Goal: Task Accomplishment & Management: Manage account settings

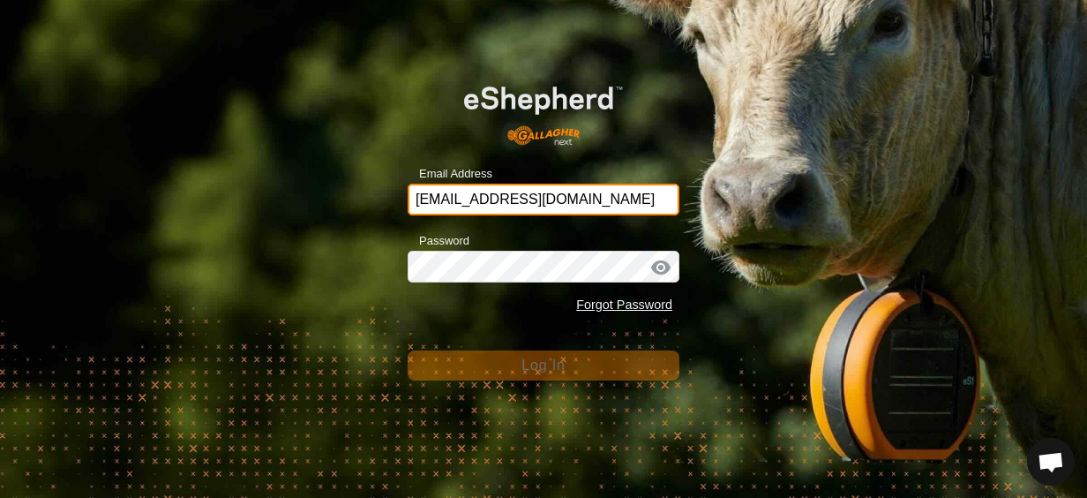
click at [589, 194] on input "[EMAIL_ADDRESS][DOMAIN_NAME]" at bounding box center [544, 200] width 272 height 32
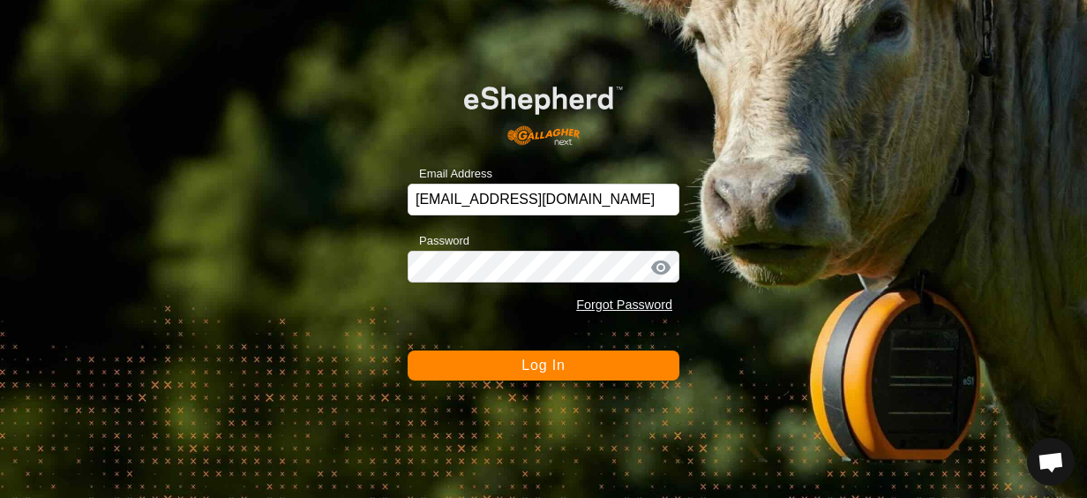
click at [538, 365] on span "Log In" at bounding box center [542, 364] width 43 height 15
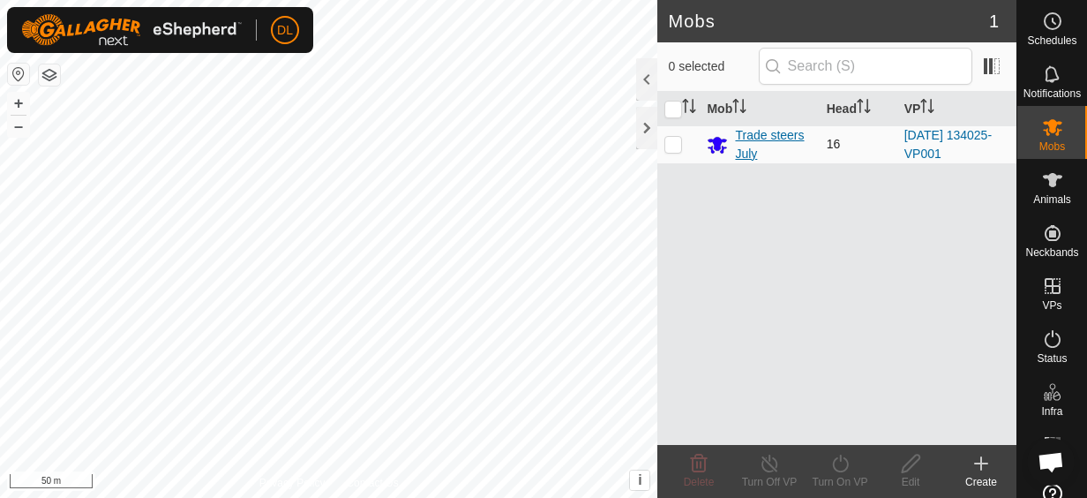
click at [751, 134] on div "Trade steers July" at bounding box center [773, 144] width 77 height 37
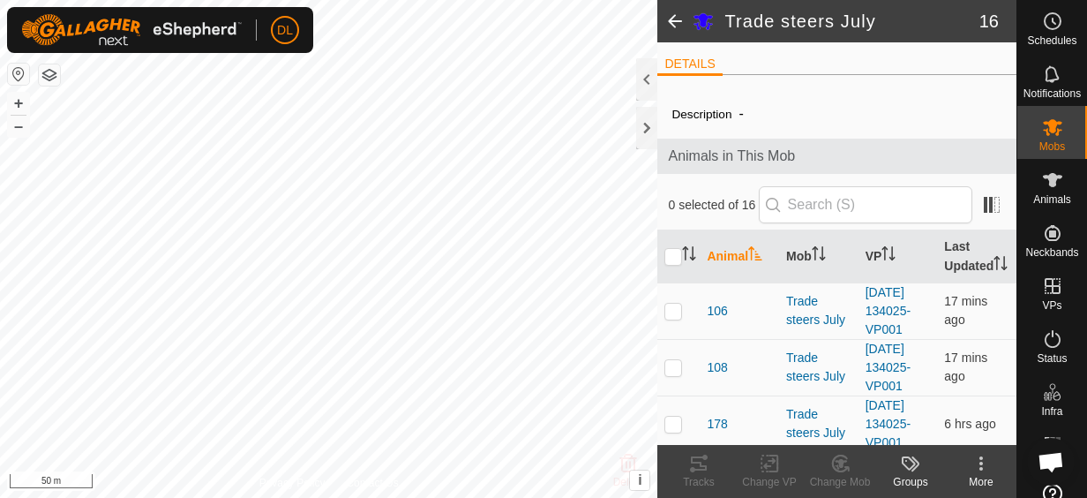
click at [641, 71] on div at bounding box center [646, 79] width 21 height 42
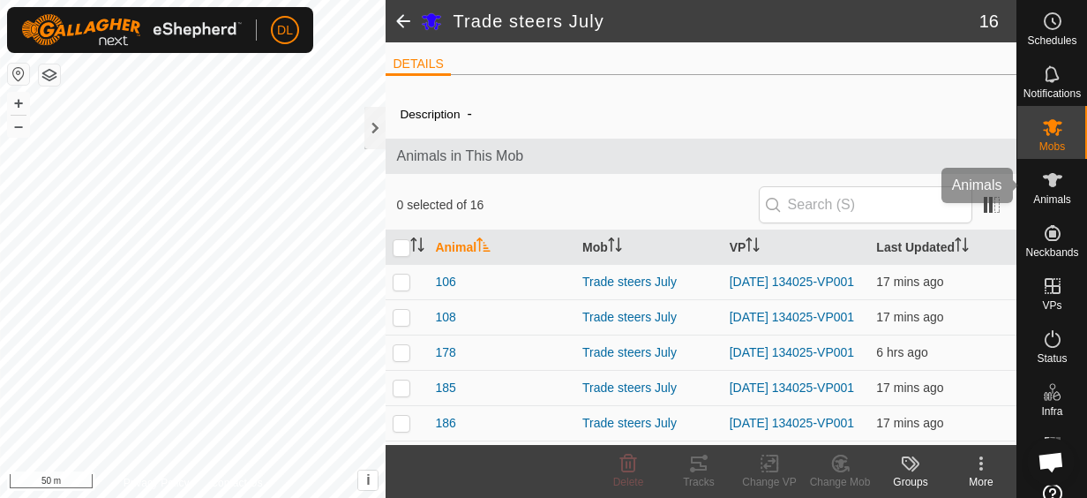
click at [1045, 196] on span "Animals" at bounding box center [1052, 199] width 38 height 11
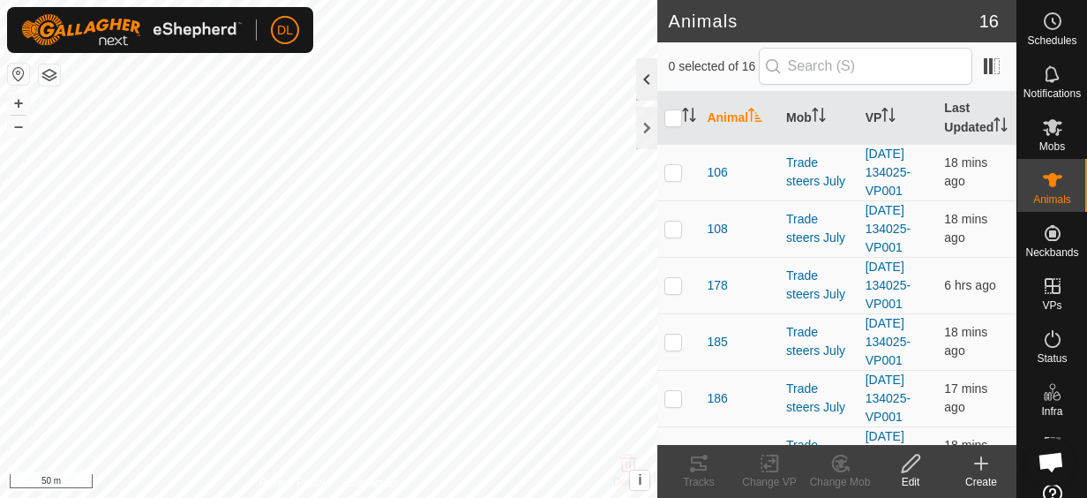
click at [648, 71] on div at bounding box center [646, 79] width 21 height 42
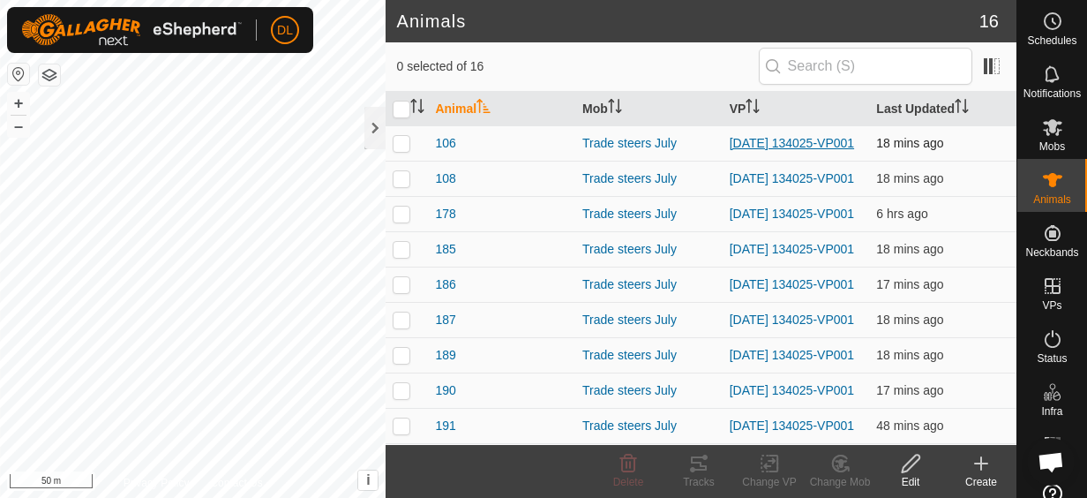
click at [778, 136] on link "[DATE] 134025-VP001" at bounding box center [792, 143] width 124 height 14
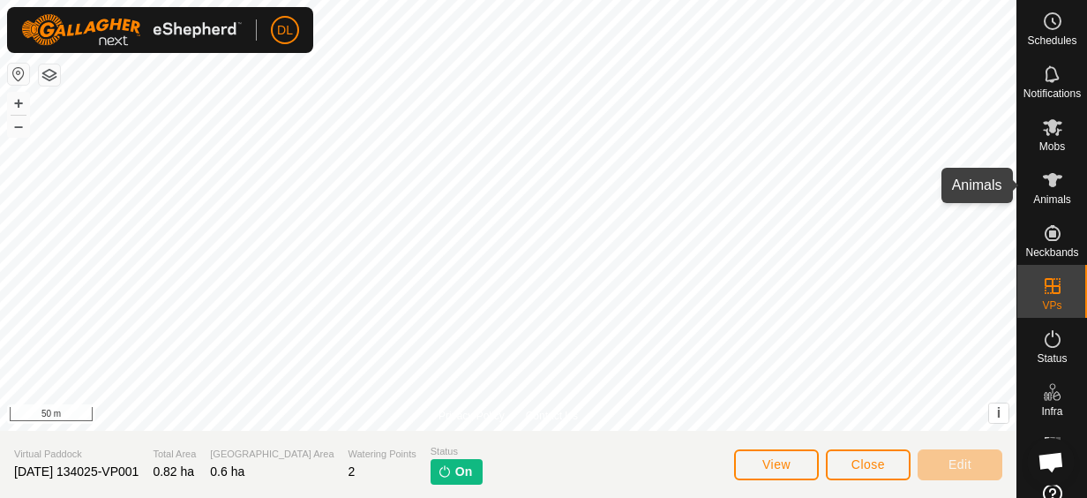
click at [1053, 187] on icon at bounding box center [1052, 179] width 21 height 21
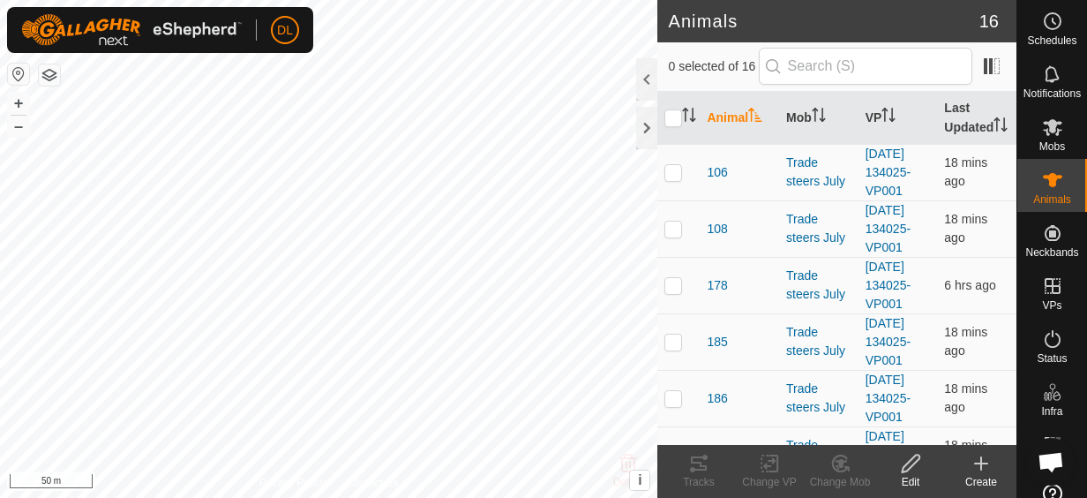
click at [648, 73] on div at bounding box center [646, 79] width 21 height 42
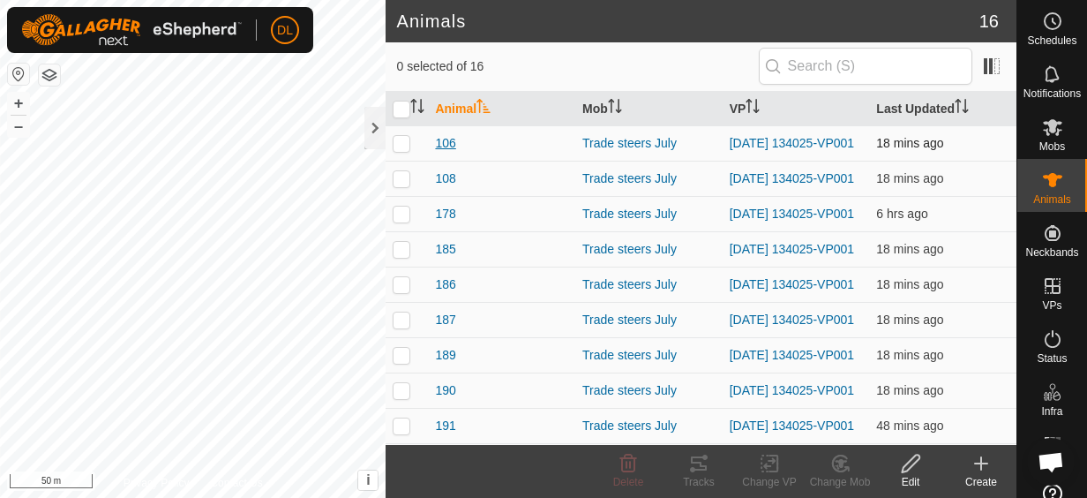
click at [444, 141] on span "106" at bounding box center [445, 143] width 20 height 19
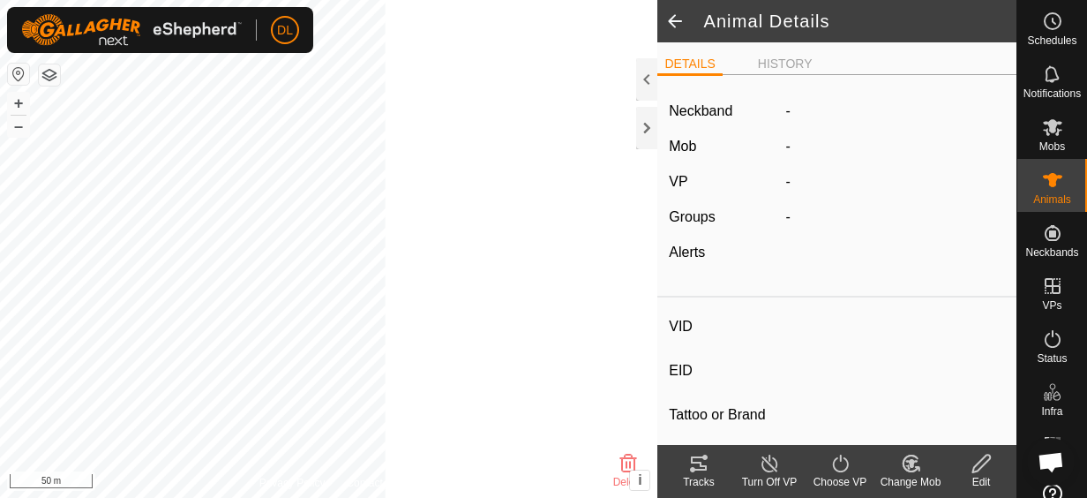
type input "106"
type input "-"
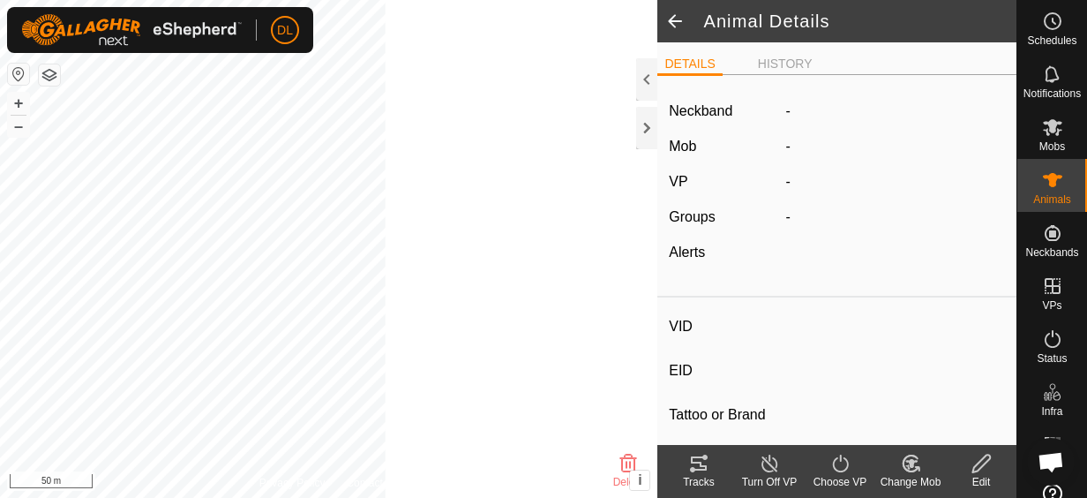
type input "0 kg"
type input "-"
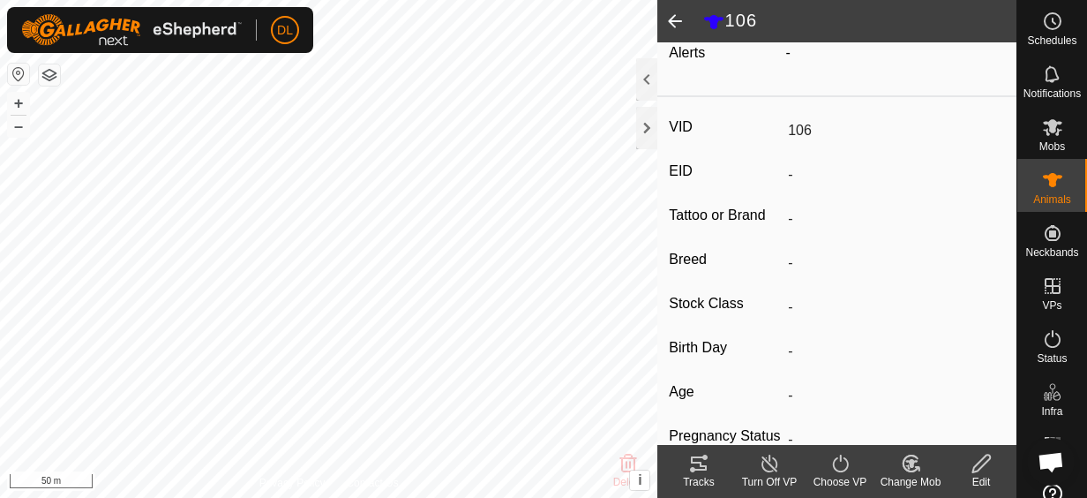
scroll to position [176, 0]
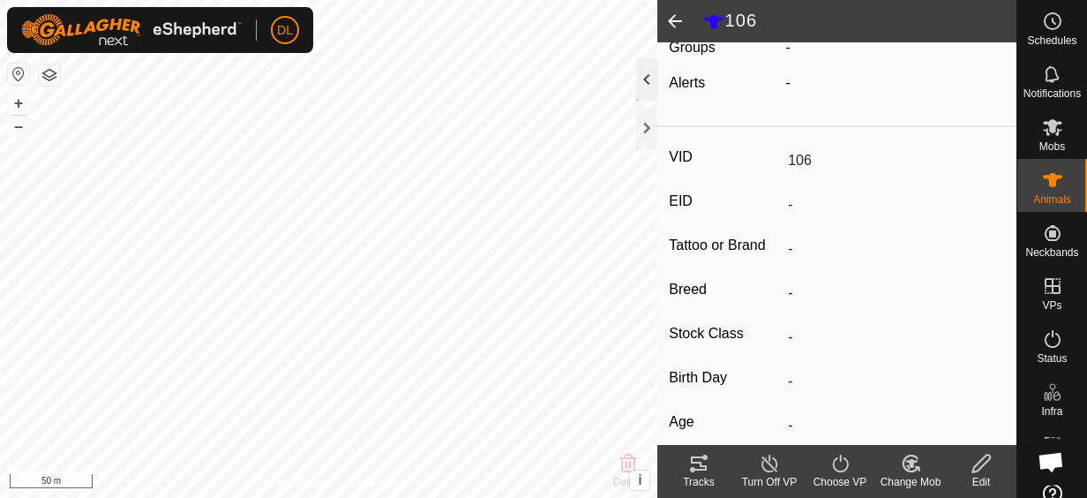
click at [646, 74] on div at bounding box center [646, 79] width 21 height 42
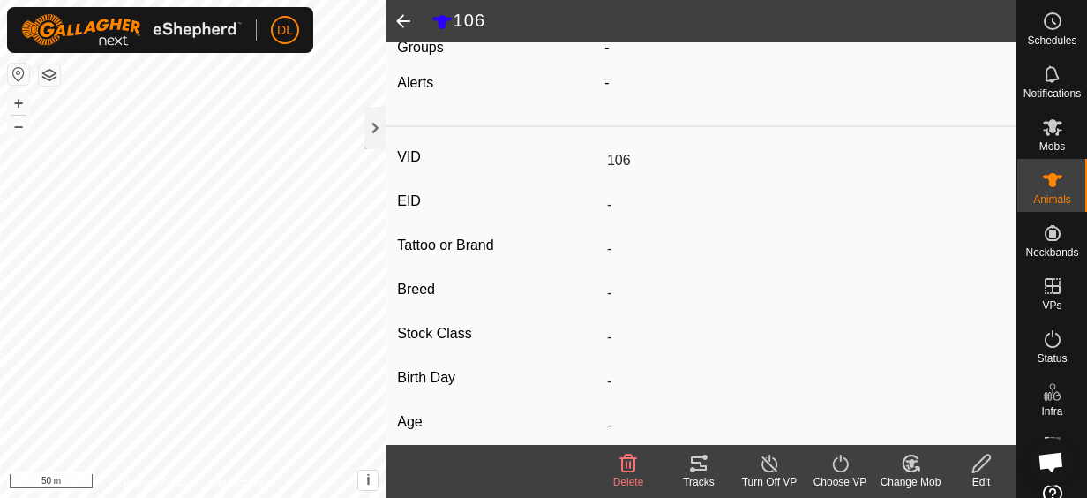
click at [401, 21] on span at bounding box center [403, 21] width 35 height 42
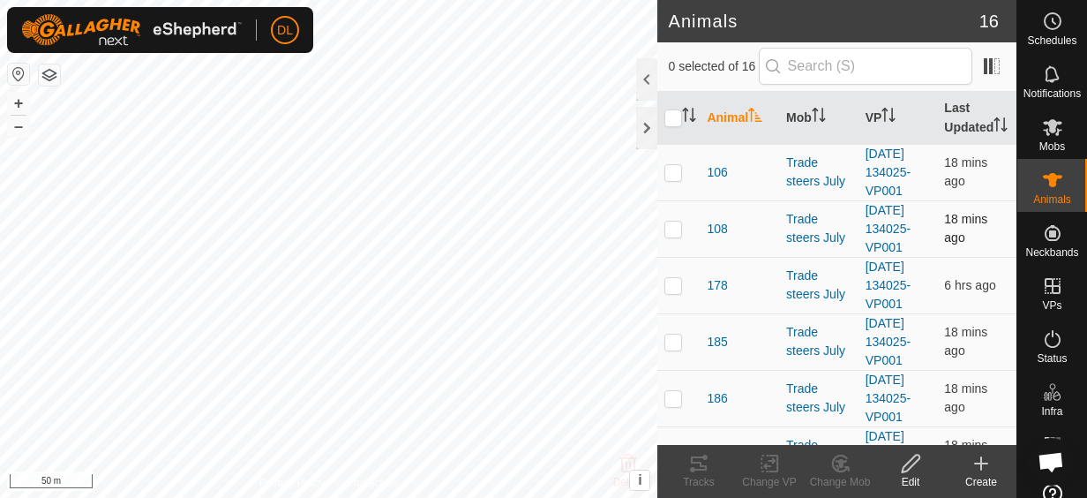
click at [671, 236] on p-checkbox at bounding box center [673, 228] width 18 height 14
click at [672, 236] on p-checkbox at bounding box center [673, 228] width 18 height 14
checkbox input "false"
click at [720, 238] on span "108" at bounding box center [717, 229] width 20 height 19
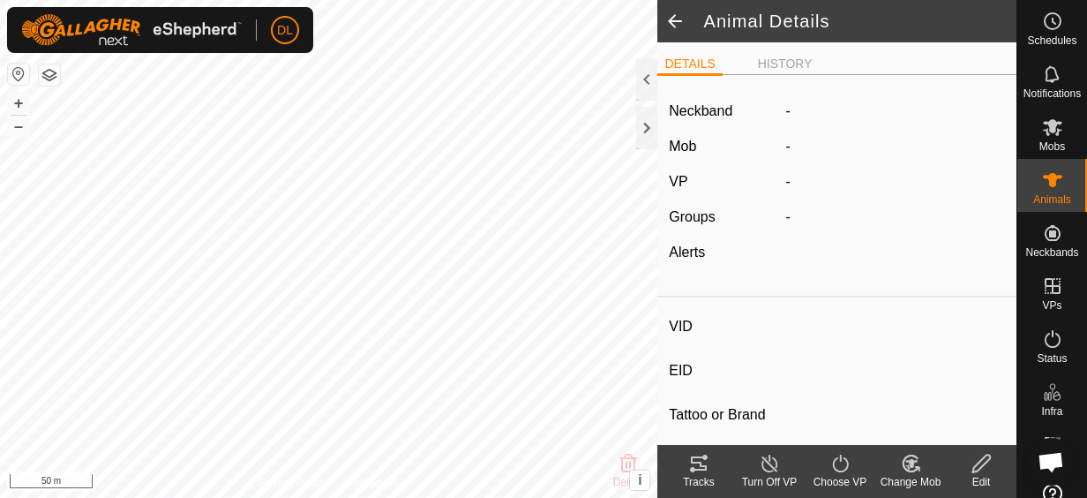
type input "108"
type input "982123856019282"
type input "-"
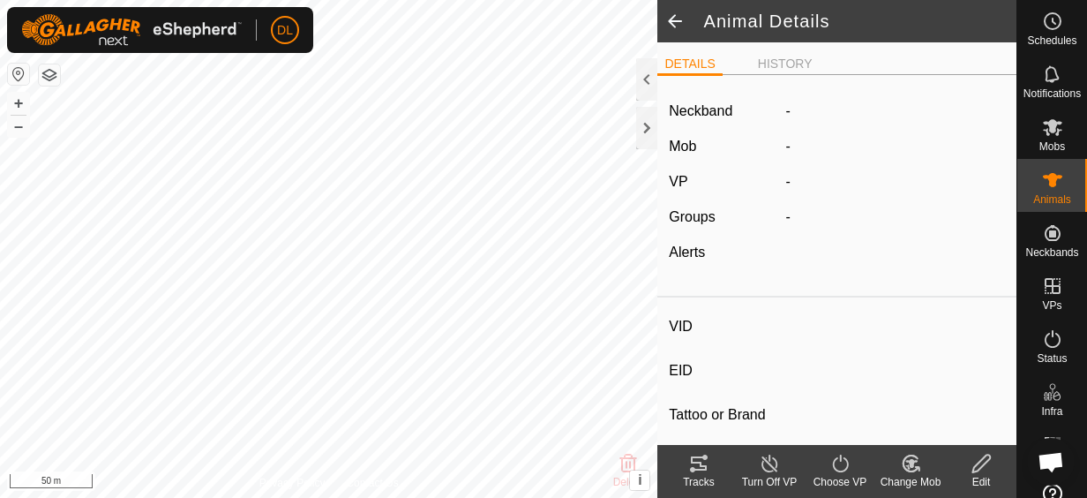
type input "227 kg"
type input "-"
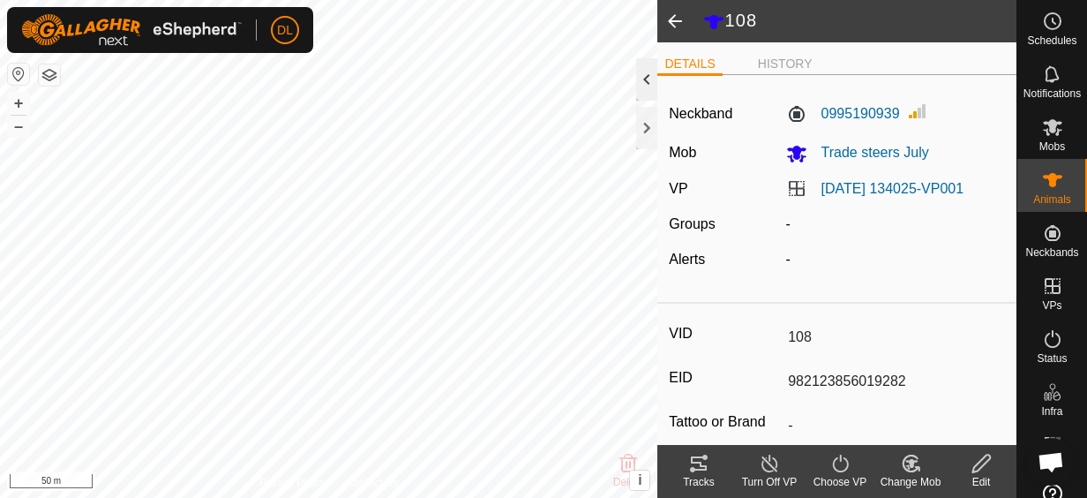
click at [645, 75] on div at bounding box center [646, 79] width 21 height 42
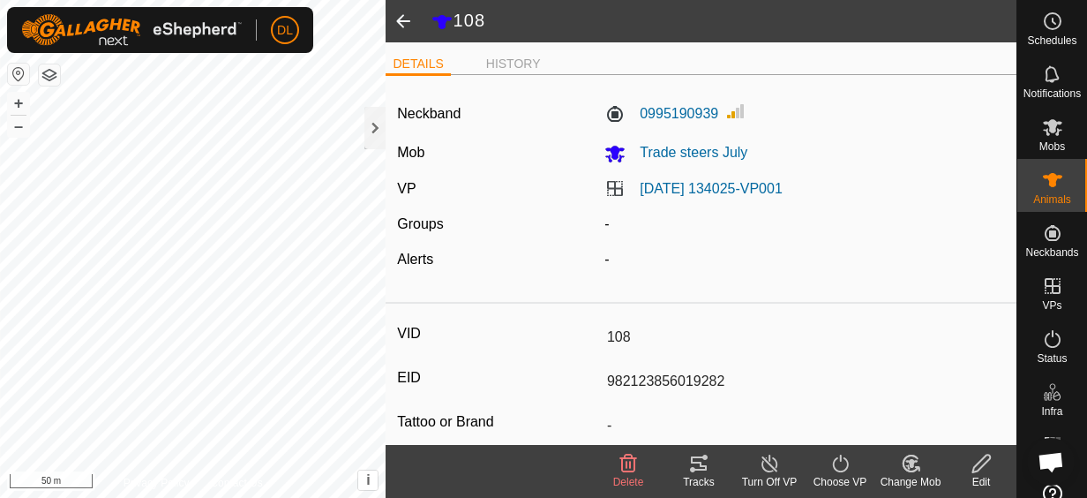
click at [402, 24] on span at bounding box center [403, 21] width 35 height 42
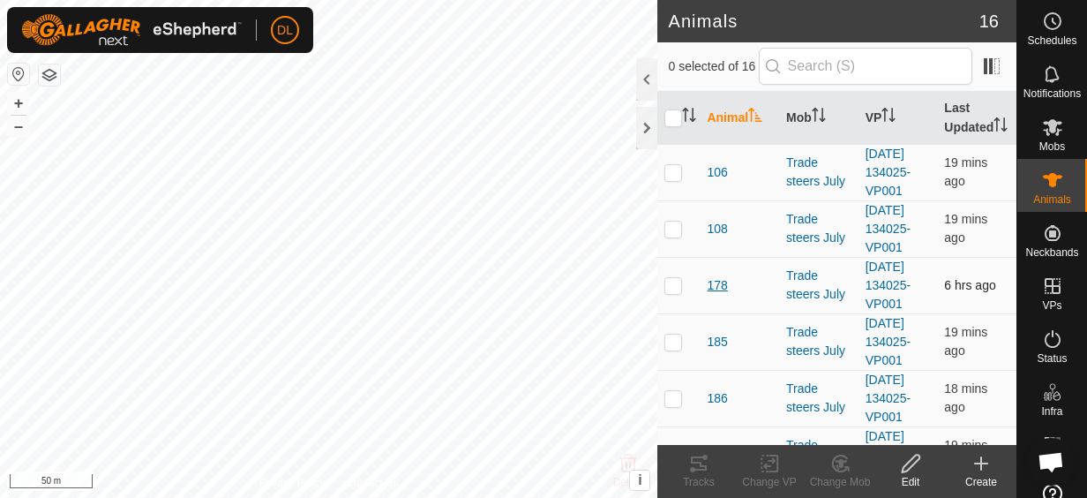
click at [714, 295] on span "178" at bounding box center [717, 285] width 20 height 19
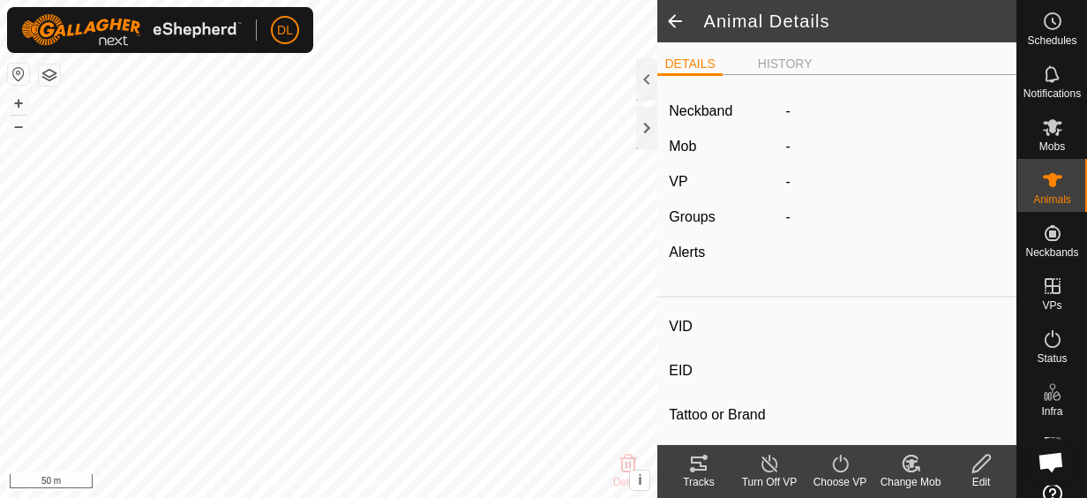
type input "178"
type input "-"
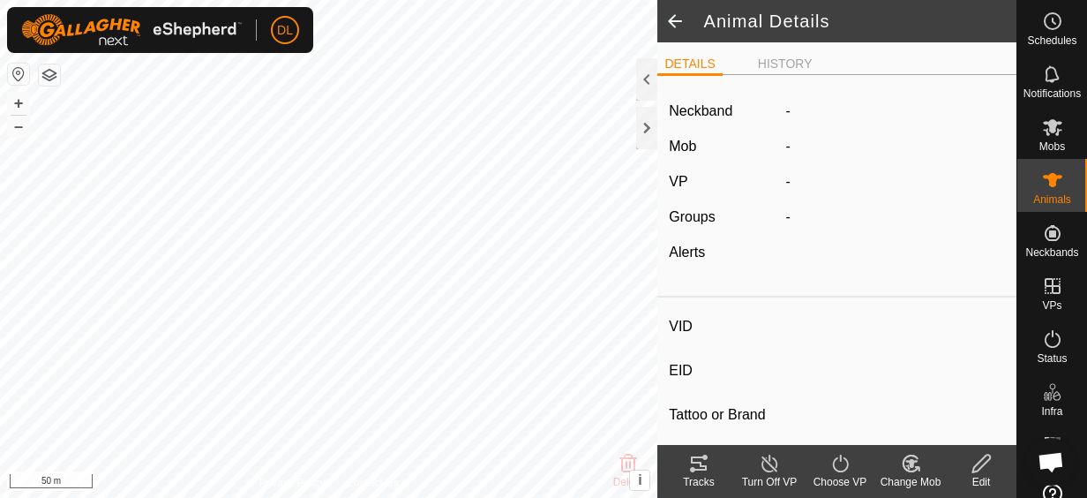
type input "253 kg"
type input "-"
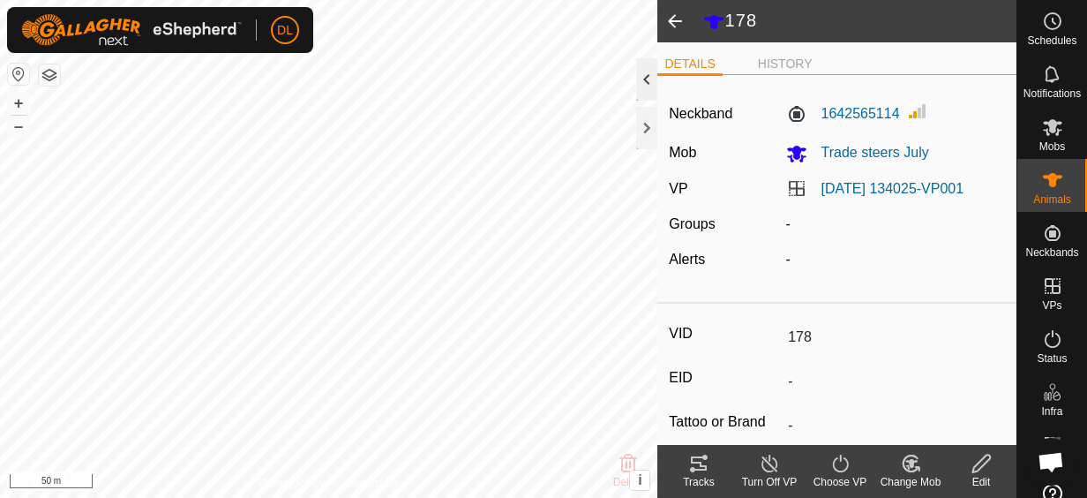
click at [645, 71] on div at bounding box center [646, 79] width 21 height 42
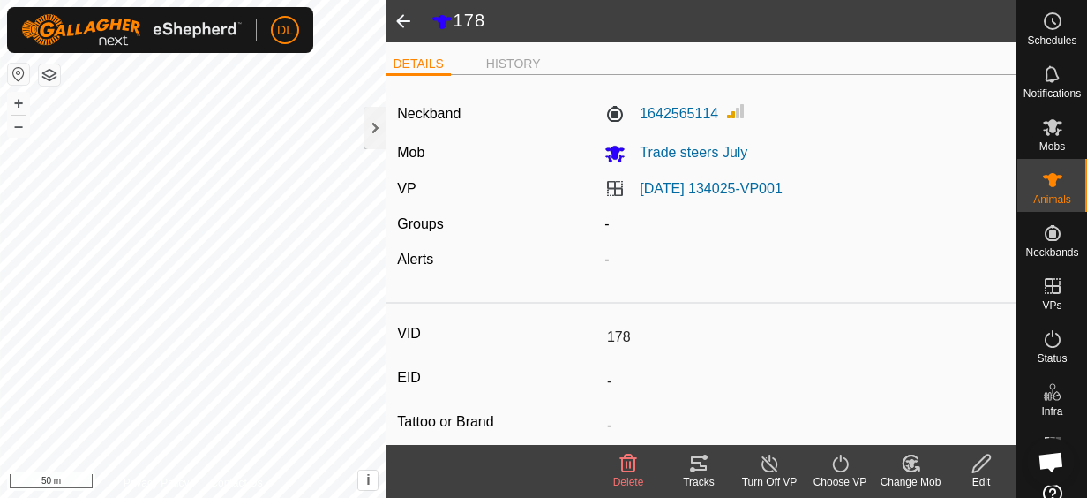
click at [403, 16] on span at bounding box center [403, 21] width 35 height 42
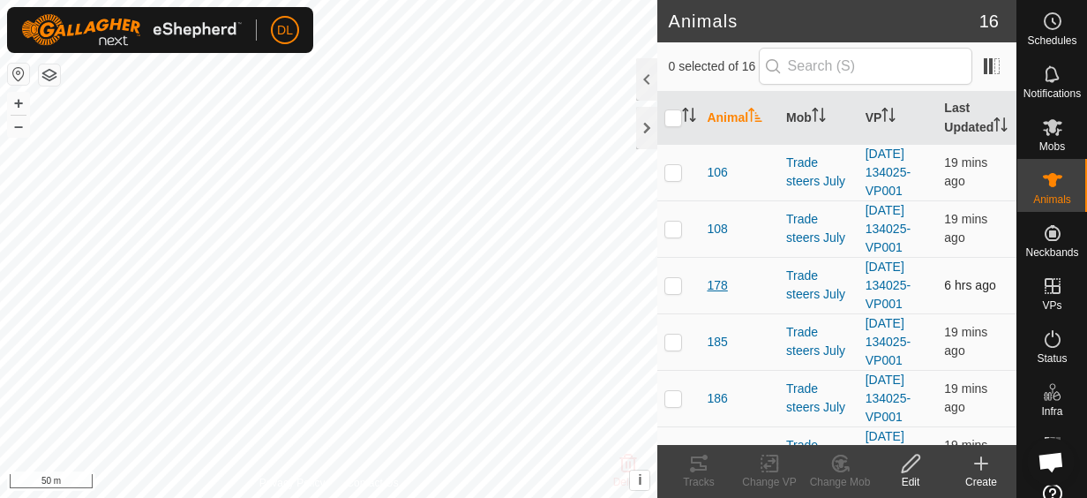
click at [720, 295] on span "178" at bounding box center [717, 285] width 20 height 19
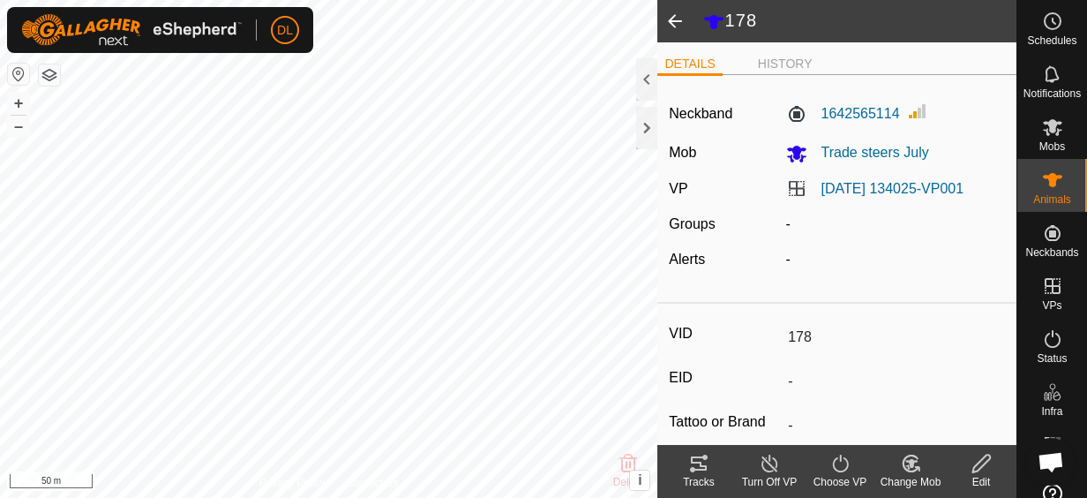
click at [651, 76] on div at bounding box center [646, 79] width 21 height 42
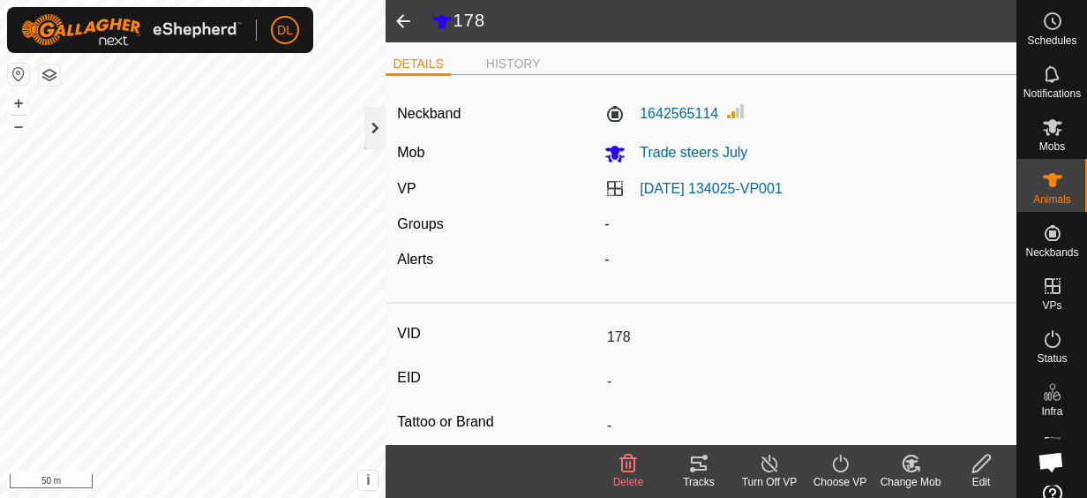
click at [383, 130] on div at bounding box center [374, 128] width 21 height 42
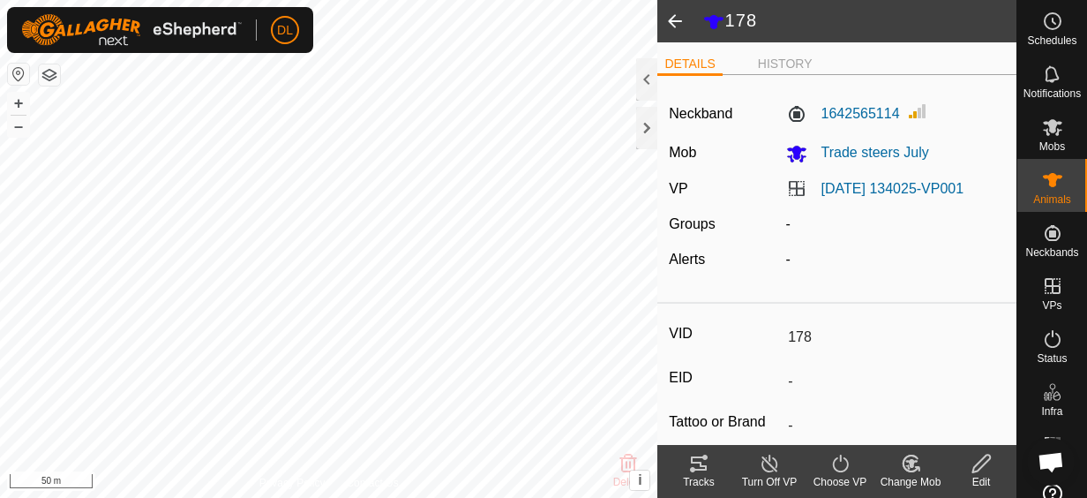
click at [677, 19] on span at bounding box center [674, 21] width 35 height 42
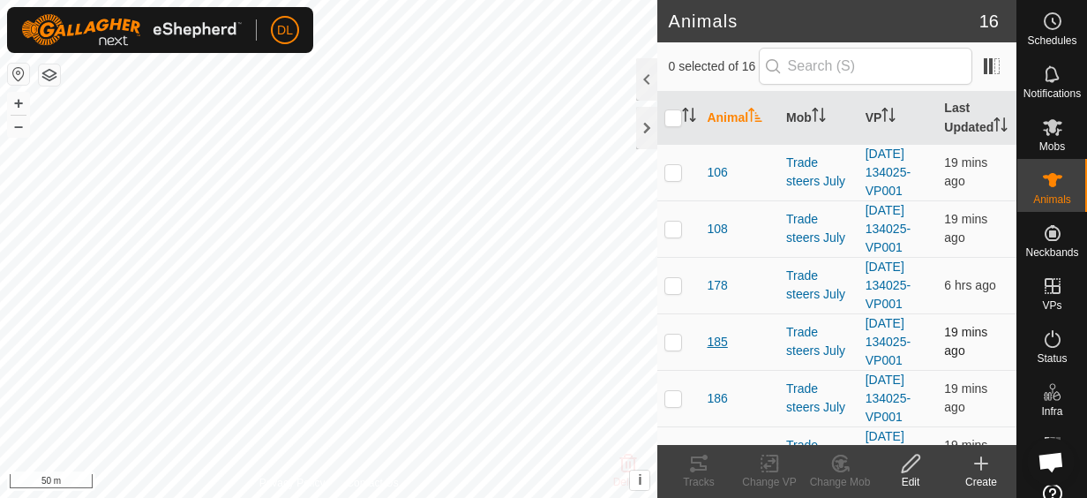
click at [723, 351] on span "185" at bounding box center [717, 342] width 20 height 19
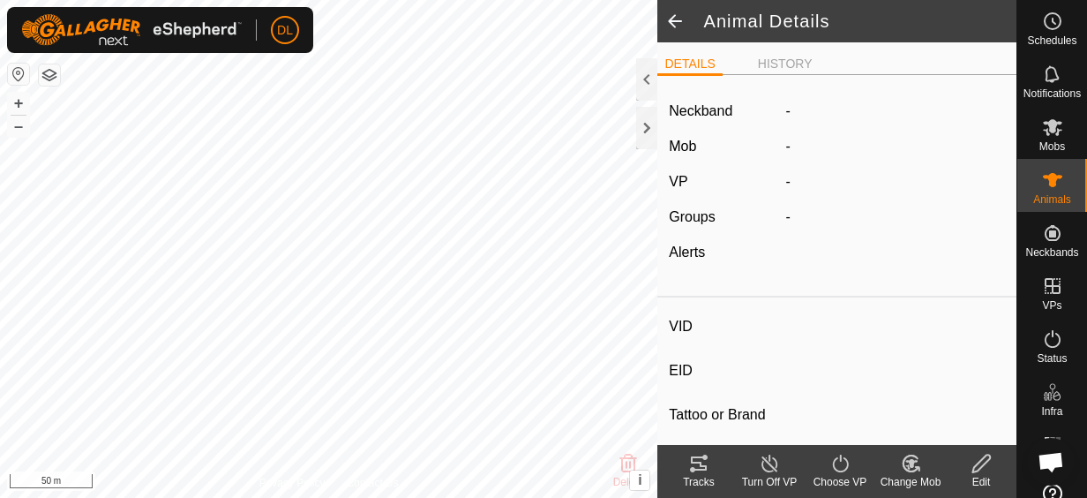
type input "185"
type input "951000327195712"
type input "-"
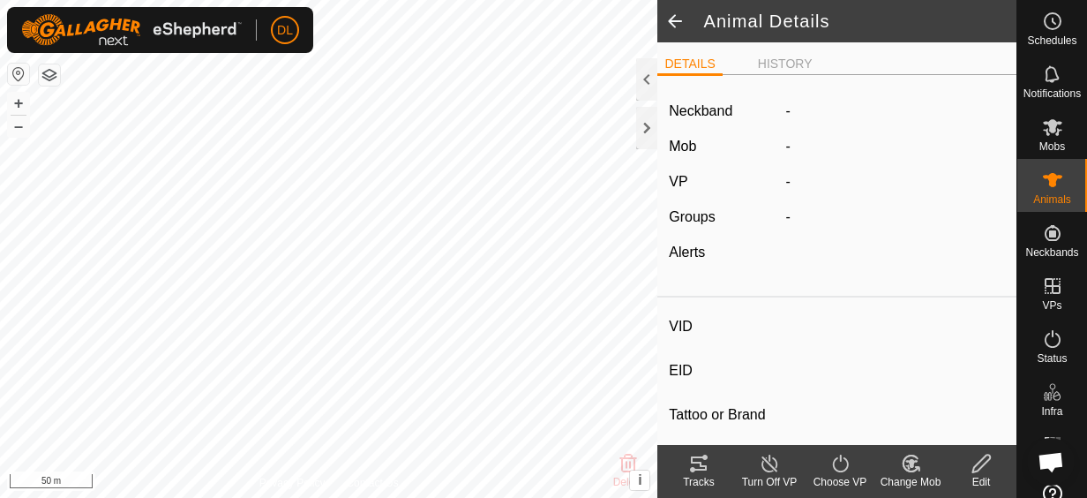
type input "255 kg"
type input "-"
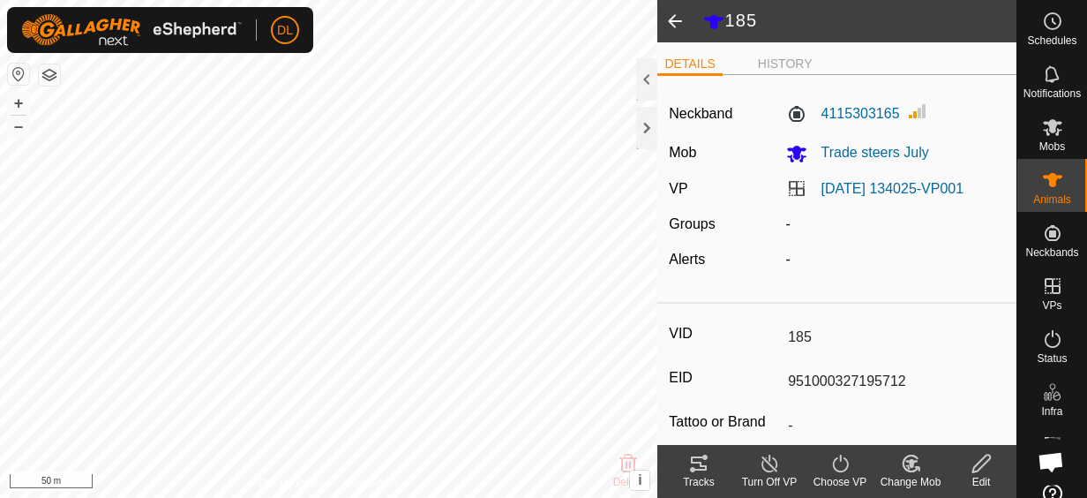
click at [674, 19] on span at bounding box center [674, 21] width 35 height 42
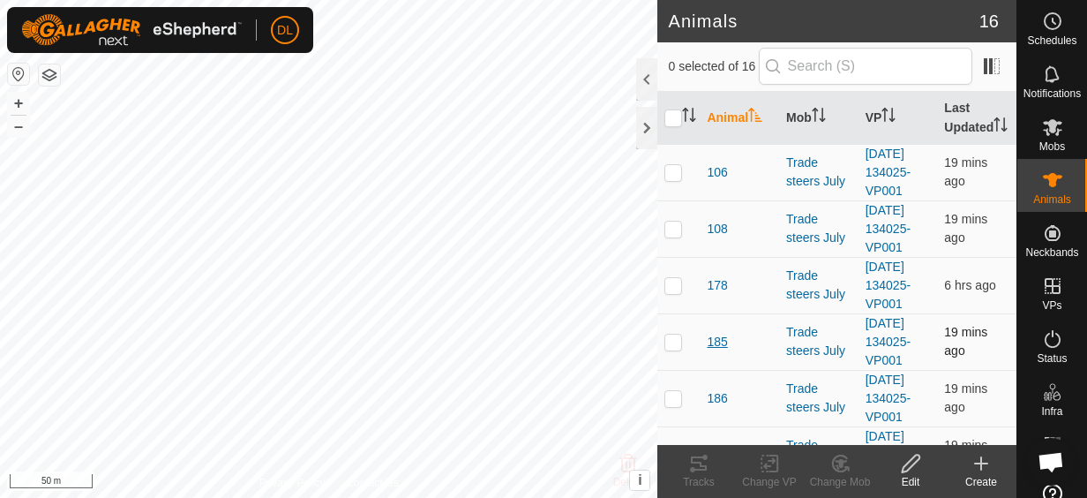
click at [723, 351] on span "185" at bounding box center [717, 342] width 20 height 19
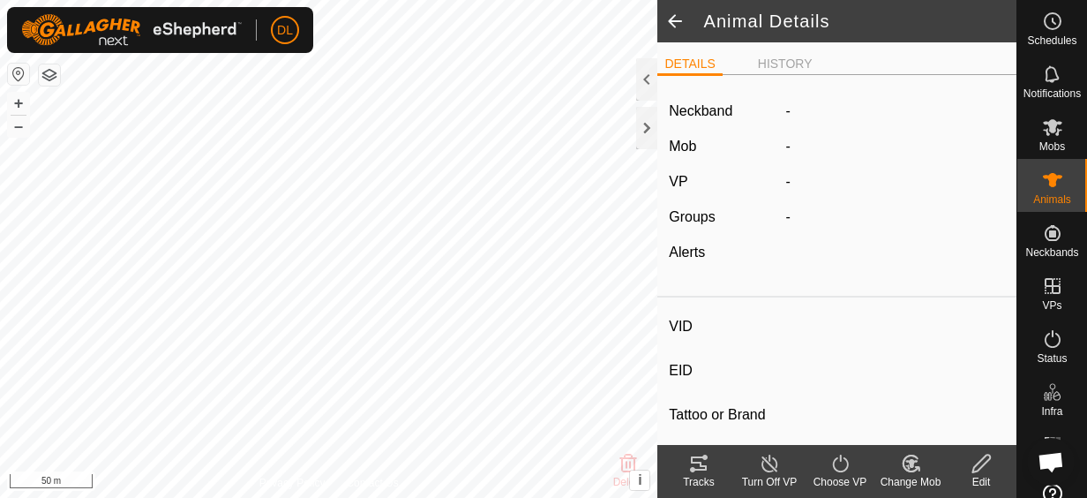
type input "185"
type input "951000327195712"
type input "-"
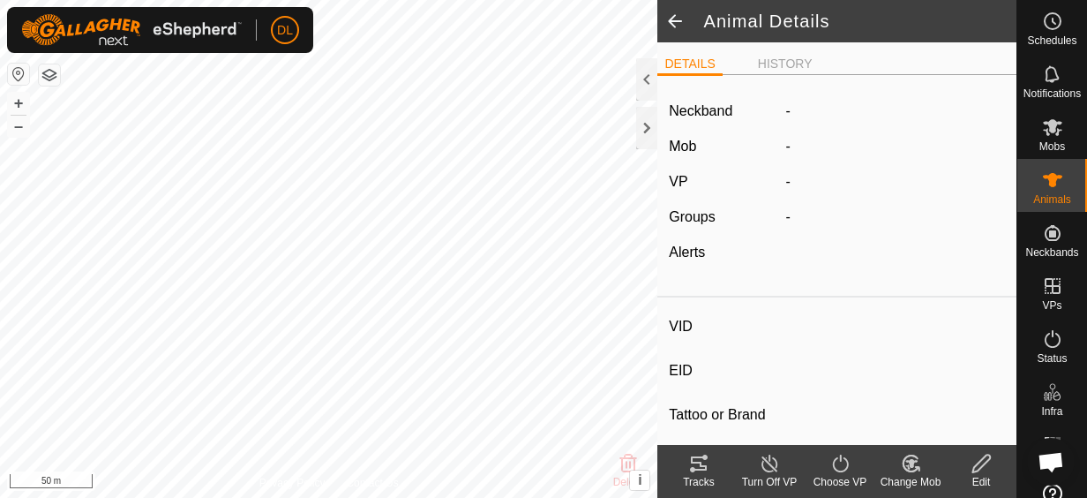
type input "255 kg"
type input "-"
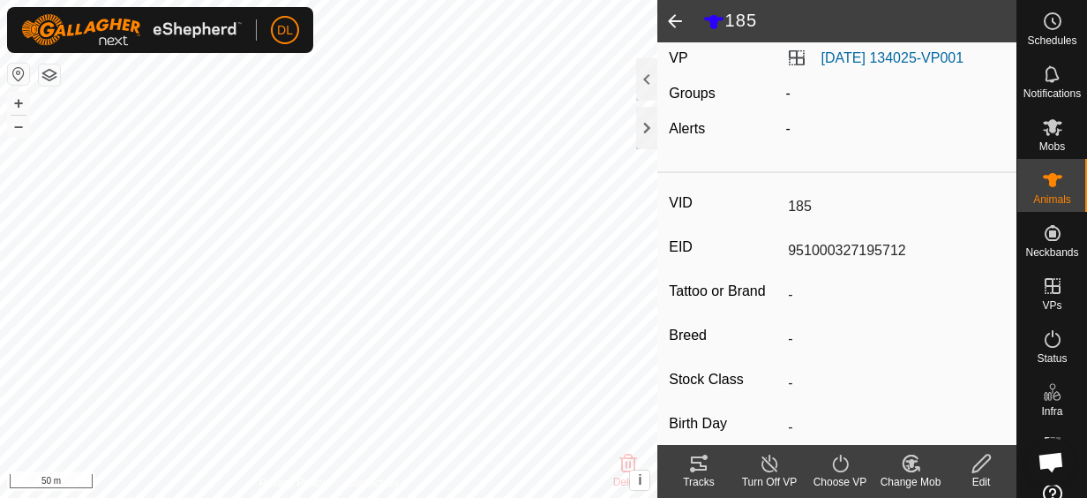
scroll to position [176, 0]
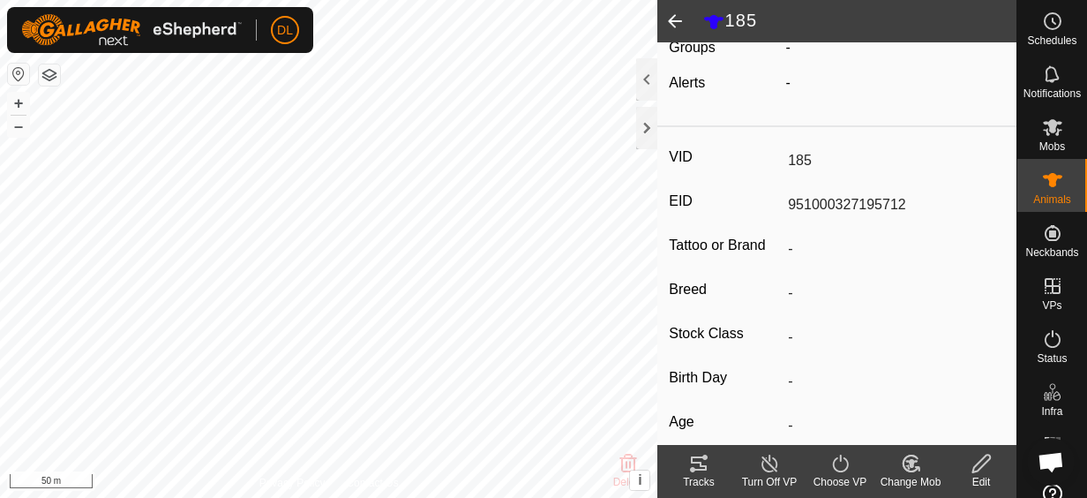
click at [658, 21] on span at bounding box center [674, 21] width 35 height 42
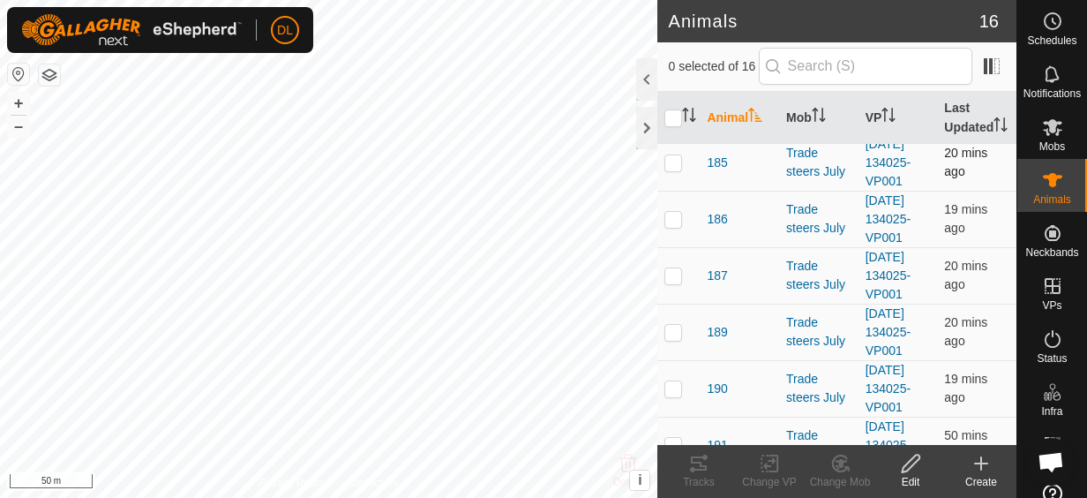
scroll to position [176, 0]
click at [721, 175] on span "185" at bounding box center [717, 165] width 20 height 19
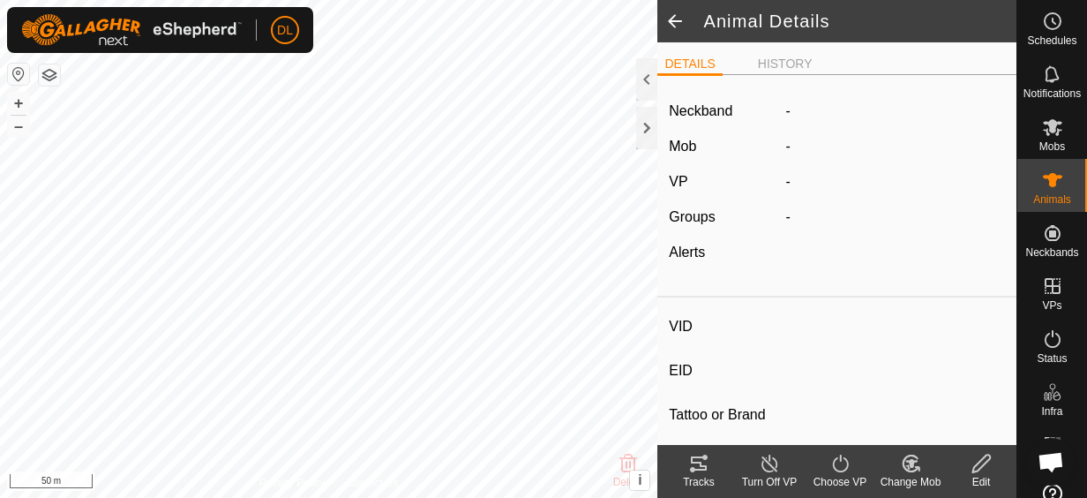
type input "185"
type input "951000327195712"
type input "-"
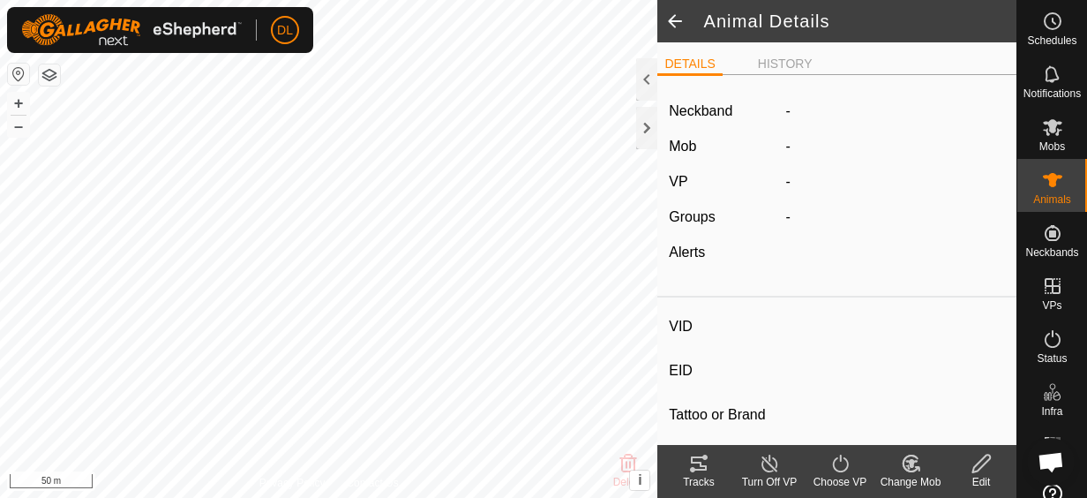
type input "255 kg"
type input "-"
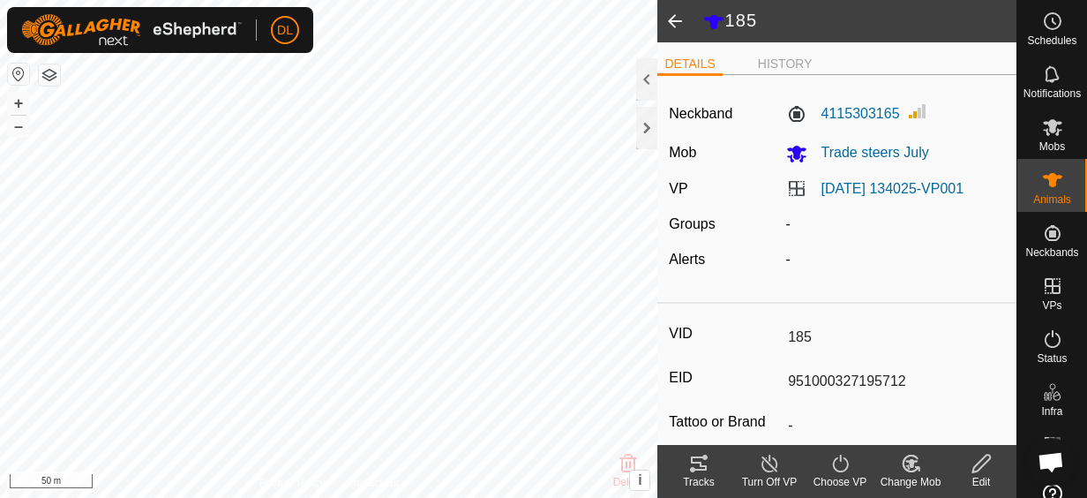
click at [678, 19] on span at bounding box center [674, 21] width 35 height 42
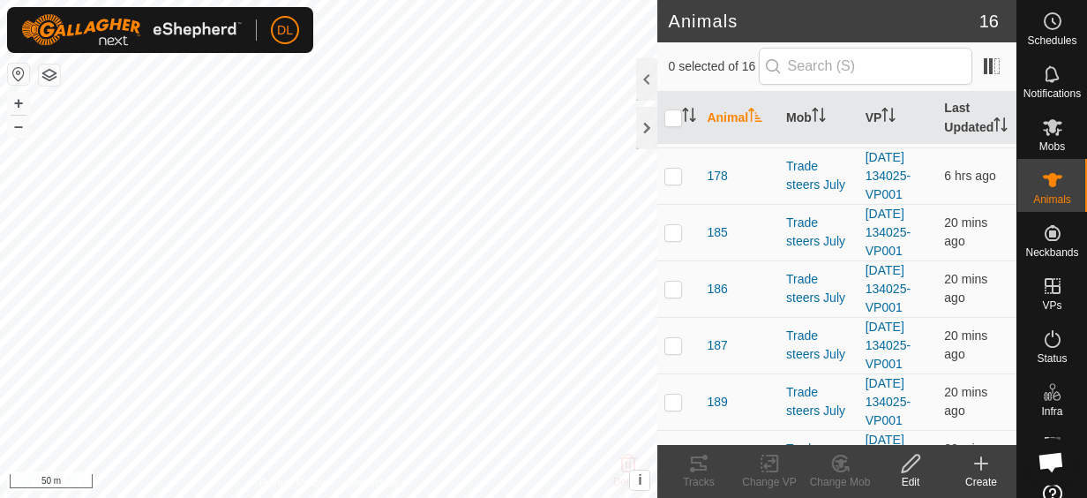
scroll to position [176, 0]
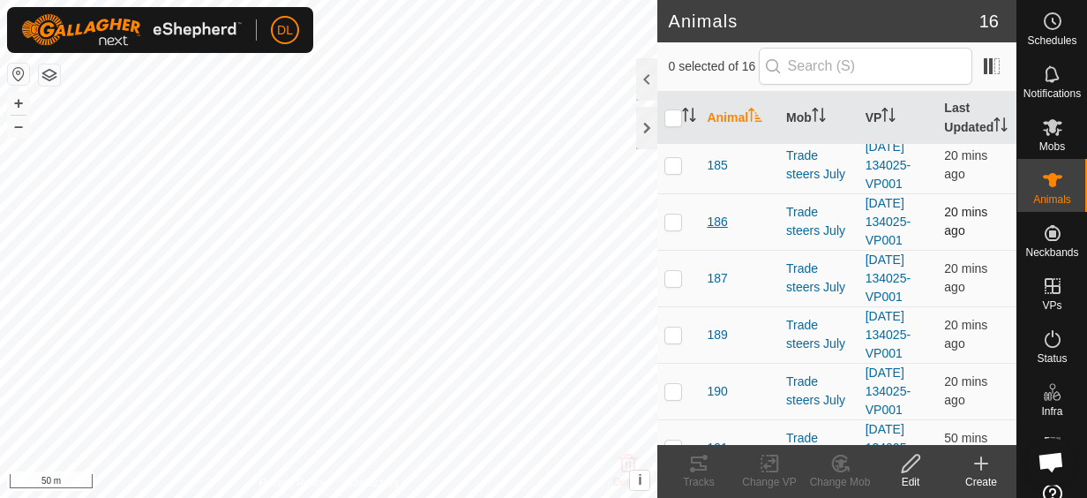
click at [725, 231] on span "186" at bounding box center [717, 222] width 20 height 19
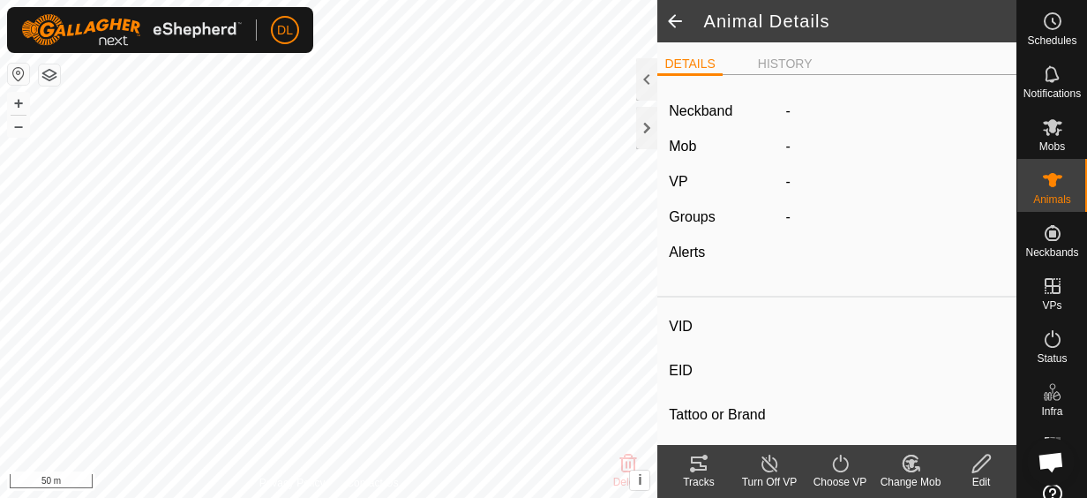
type input "186"
type input "951000327196267"
type input "-"
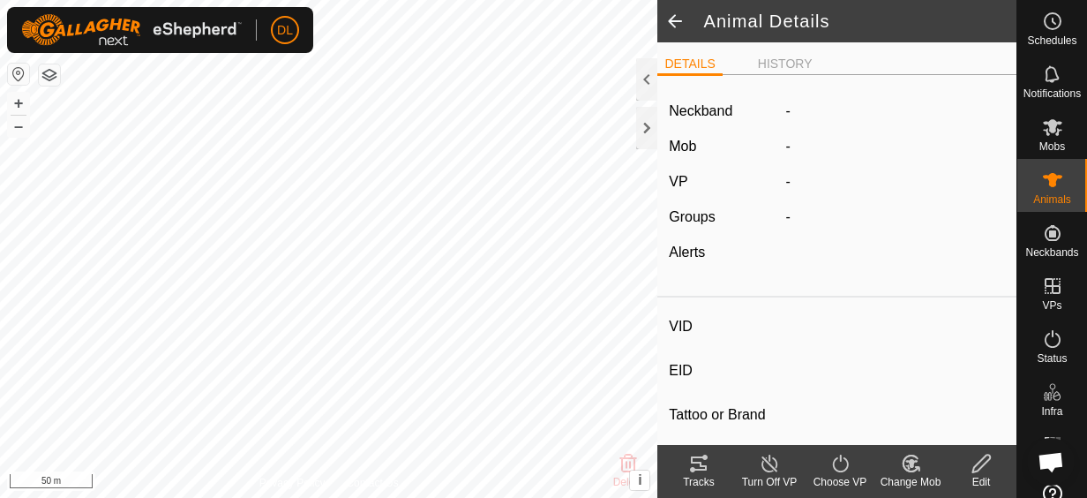
type input "239 kg"
type input "-"
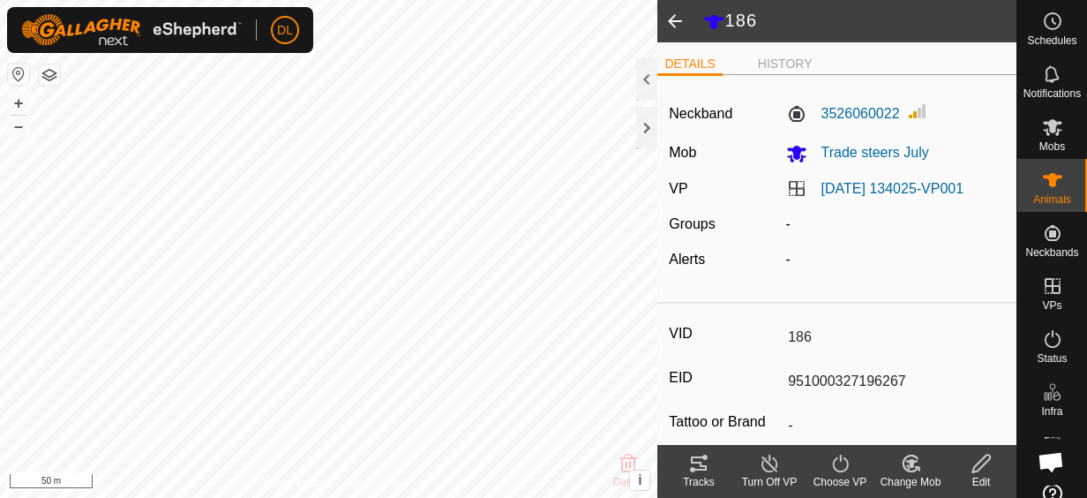
click at [678, 19] on span at bounding box center [674, 21] width 35 height 42
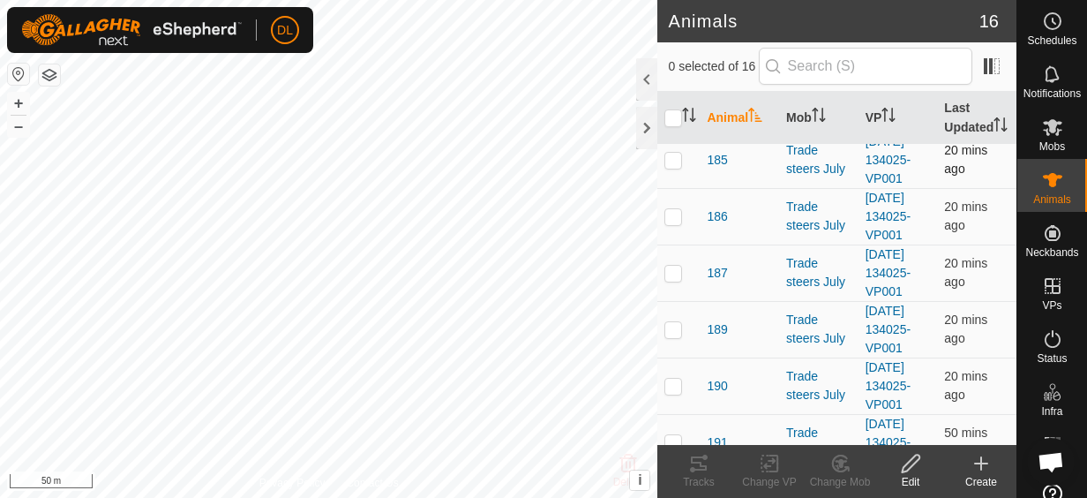
scroll to position [265, 0]
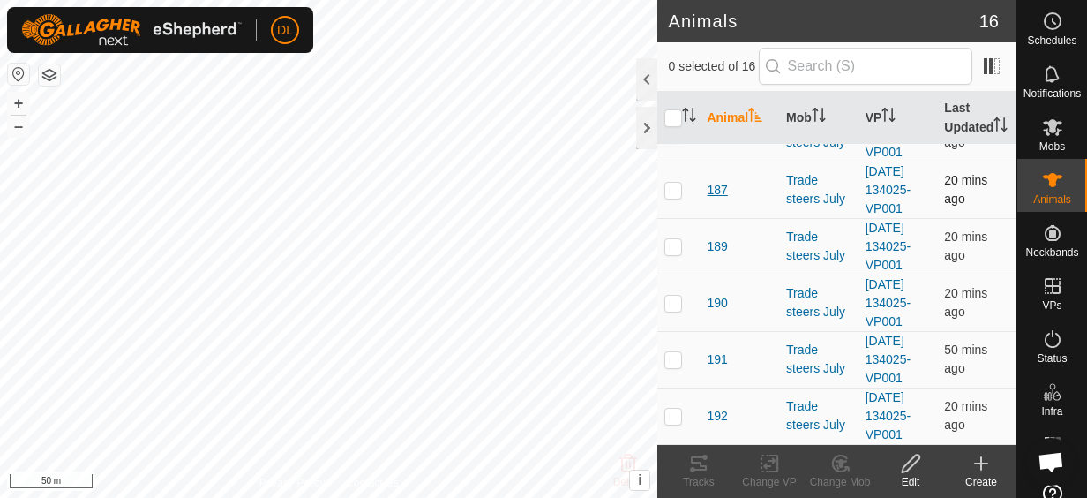
click at [725, 199] on span "187" at bounding box center [717, 190] width 20 height 19
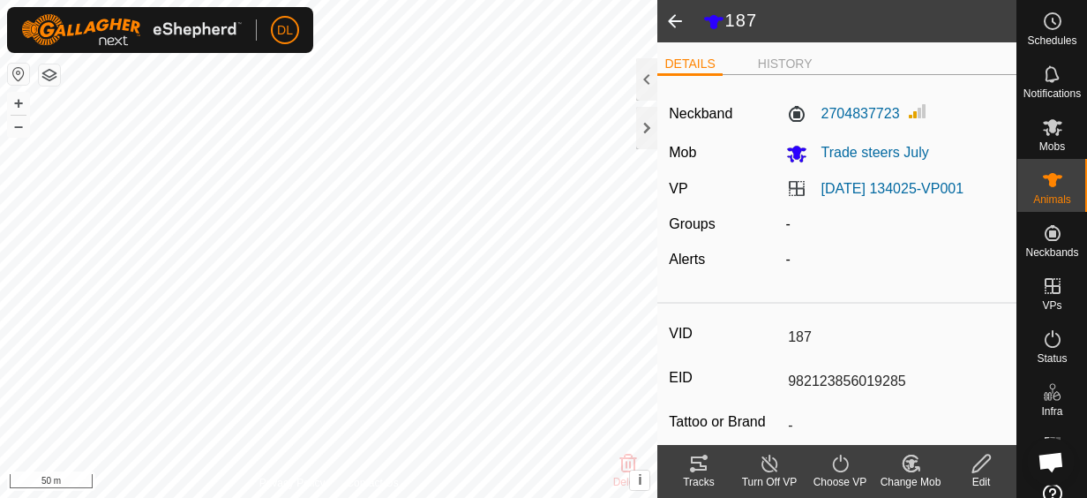
click at [675, 21] on span at bounding box center [674, 21] width 35 height 42
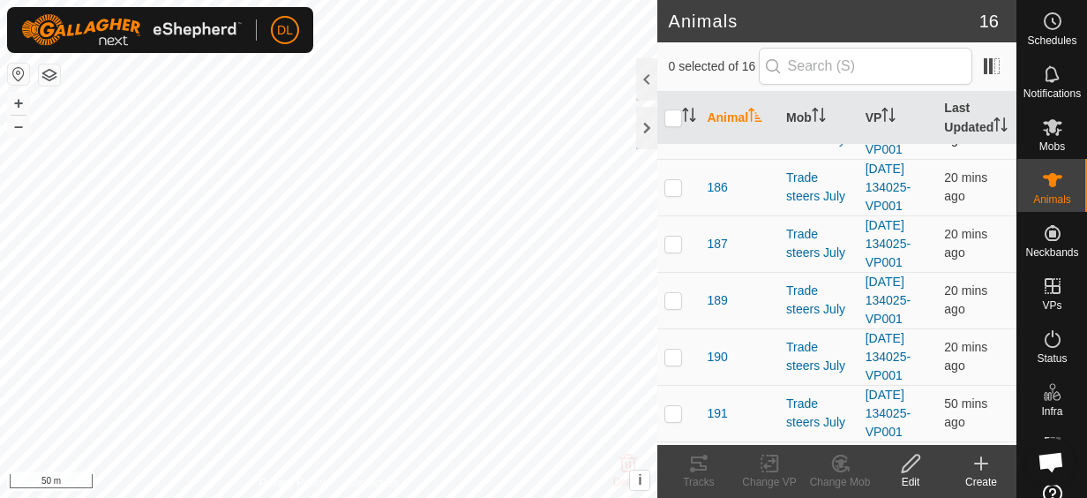
scroll to position [265, 0]
click at [722, 256] on span "189" at bounding box center [717, 246] width 20 height 19
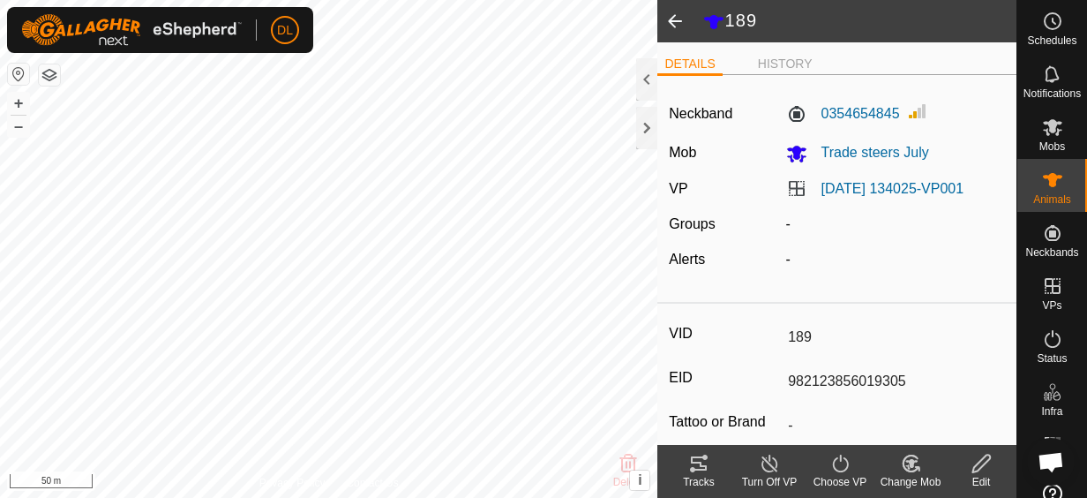
click at [676, 24] on span at bounding box center [674, 21] width 35 height 42
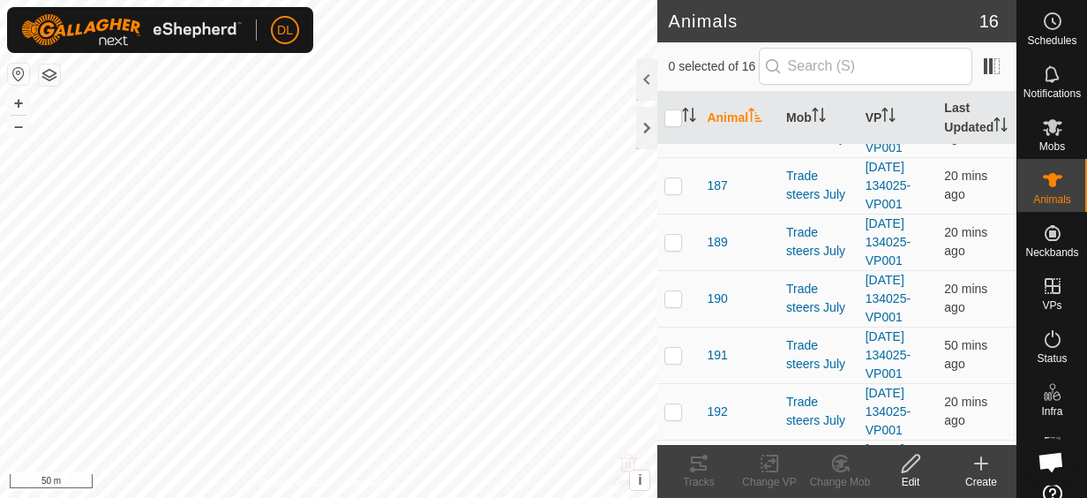
scroll to position [353, 0]
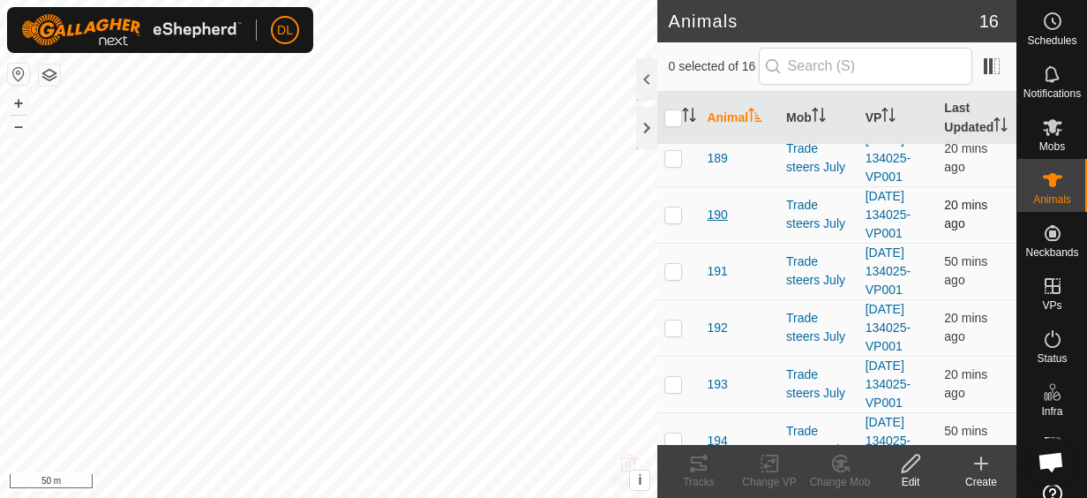
click at [714, 224] on span "190" at bounding box center [717, 215] width 20 height 19
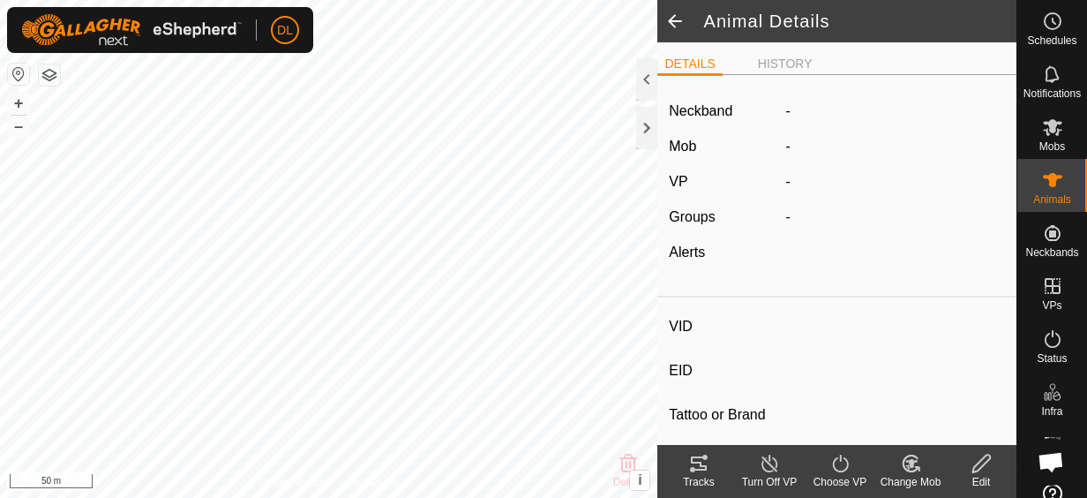
type input "190"
type input "982123856019272"
type input "-"
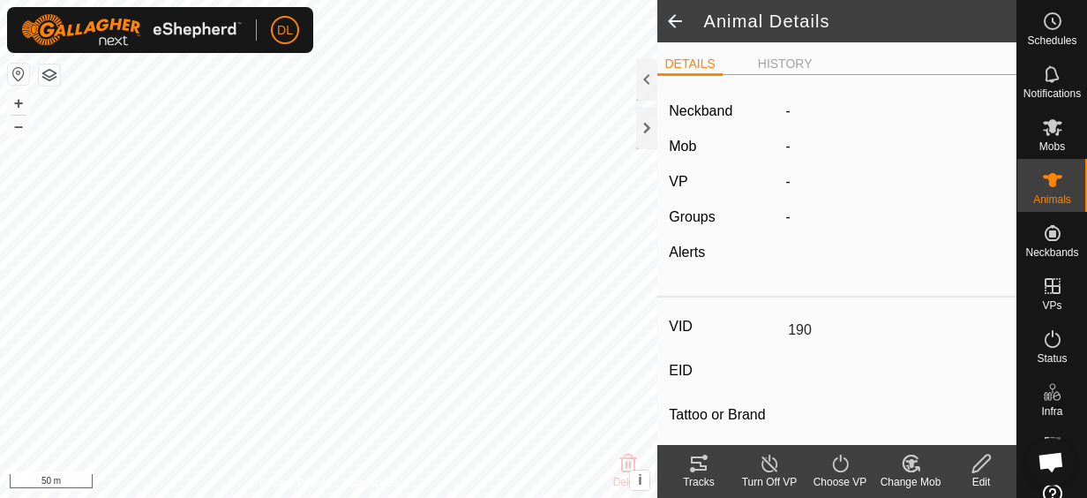
type input "209 kg"
type input "-"
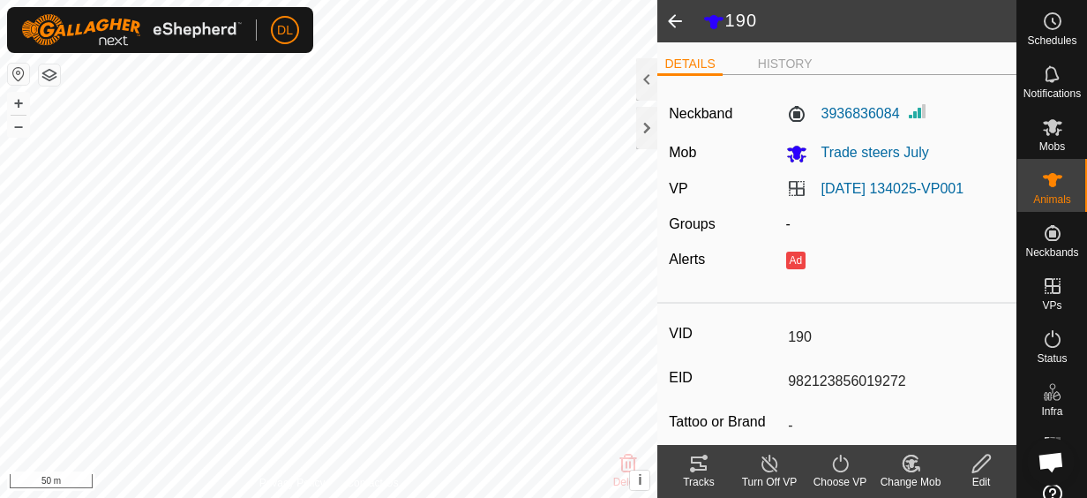
click at [678, 27] on span at bounding box center [674, 21] width 35 height 42
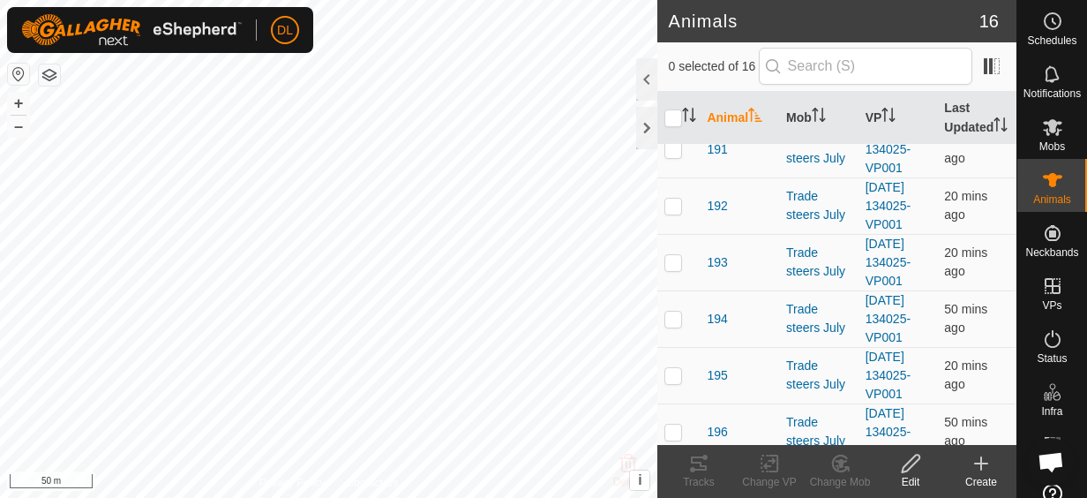
scroll to position [529, 0]
click at [722, 104] on span "191" at bounding box center [717, 95] width 20 height 19
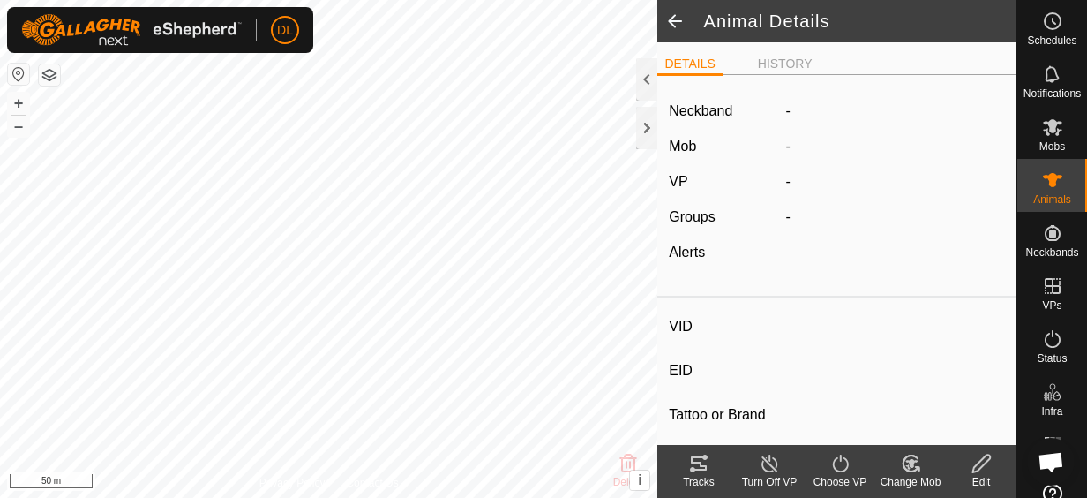
type input "191"
type input "-"
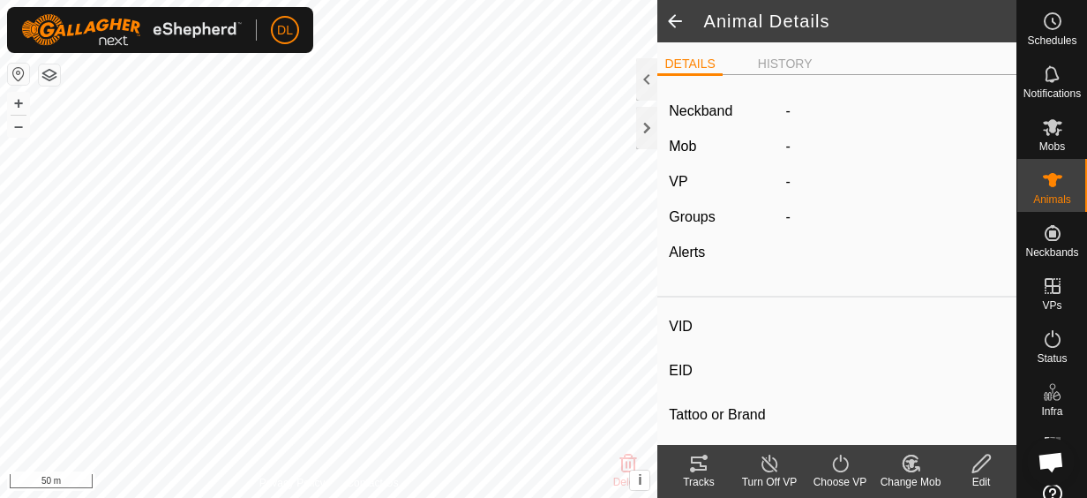
type input "0 kg"
type input "-"
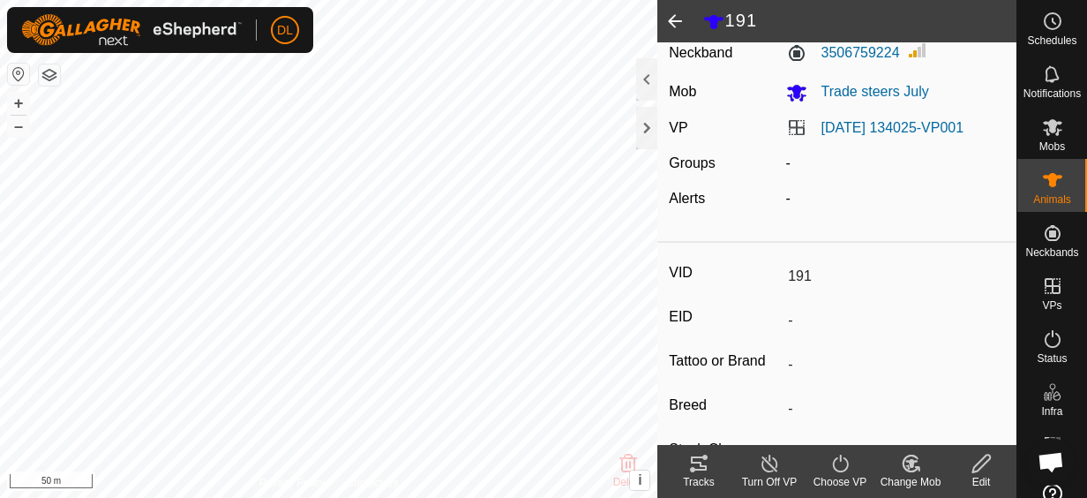
scroll to position [34, 0]
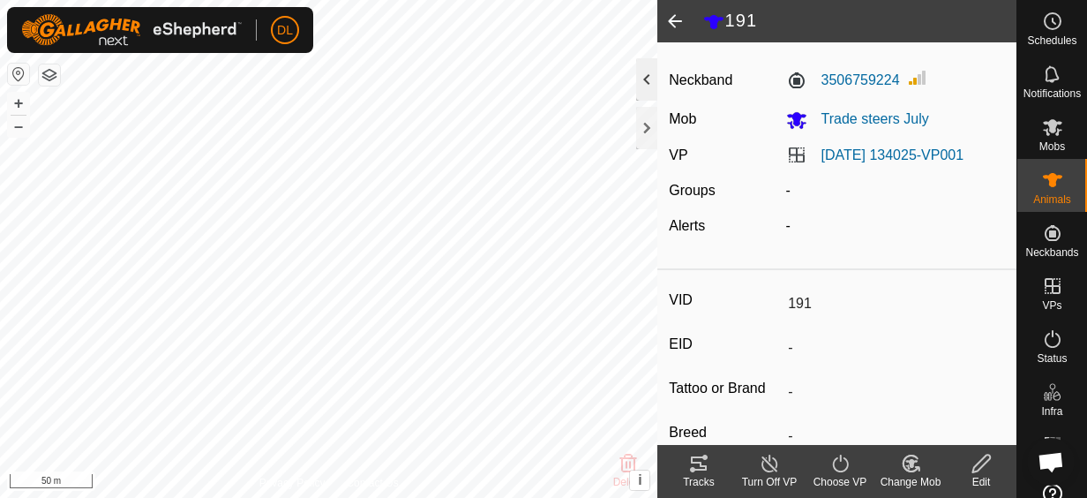
click at [645, 76] on div at bounding box center [646, 79] width 21 height 42
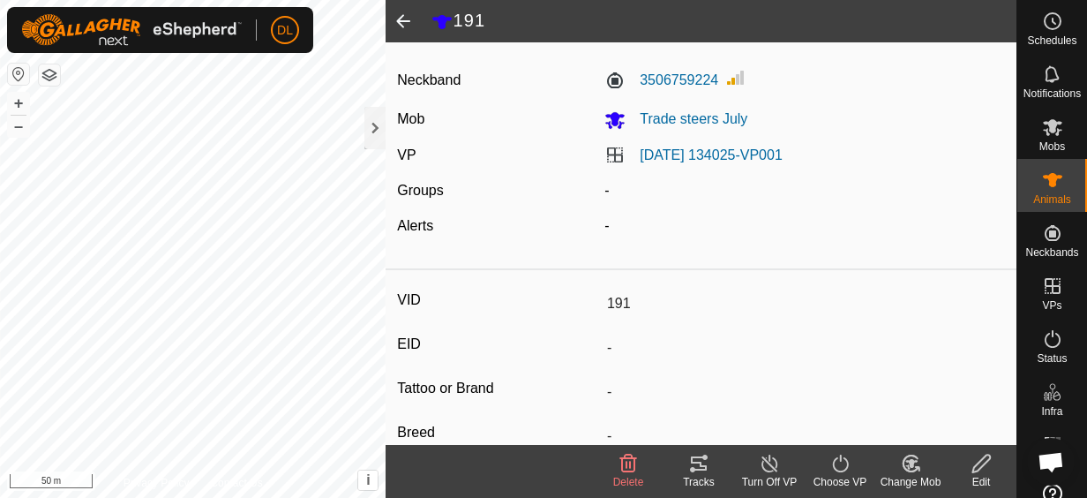
click at [397, 25] on span at bounding box center [403, 21] width 35 height 42
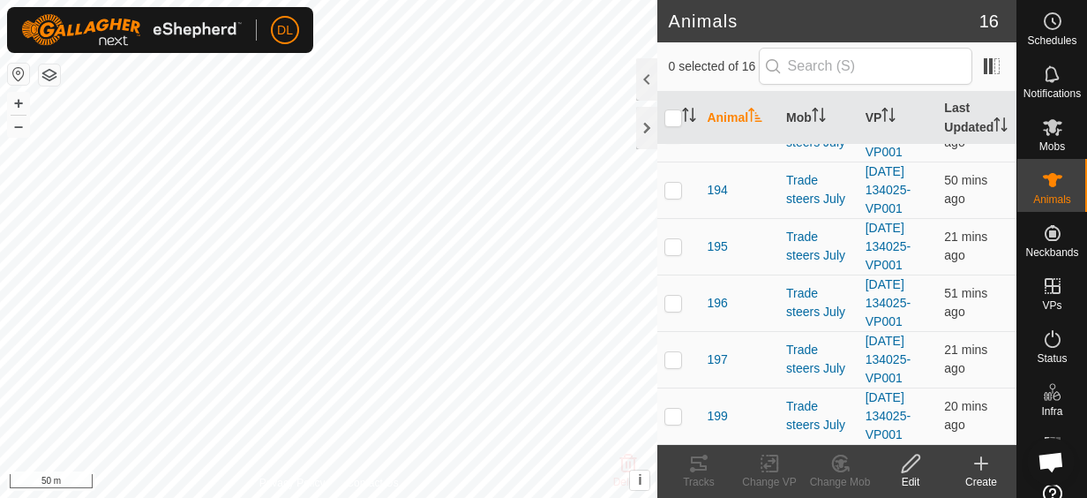
scroll to position [618, 0]
click at [716, 86] on span "192" at bounding box center [717, 77] width 20 height 19
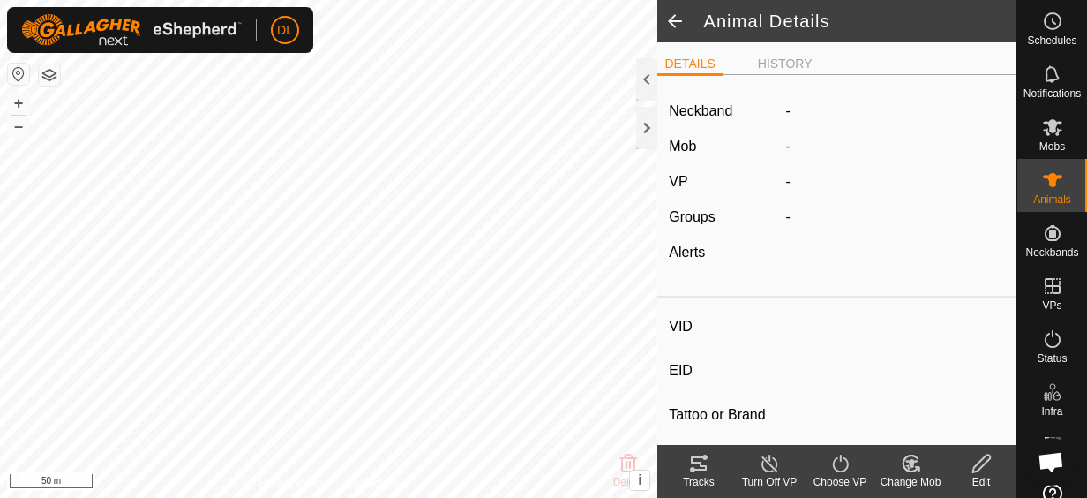
type input "192"
type input "982123856019324"
type input "-"
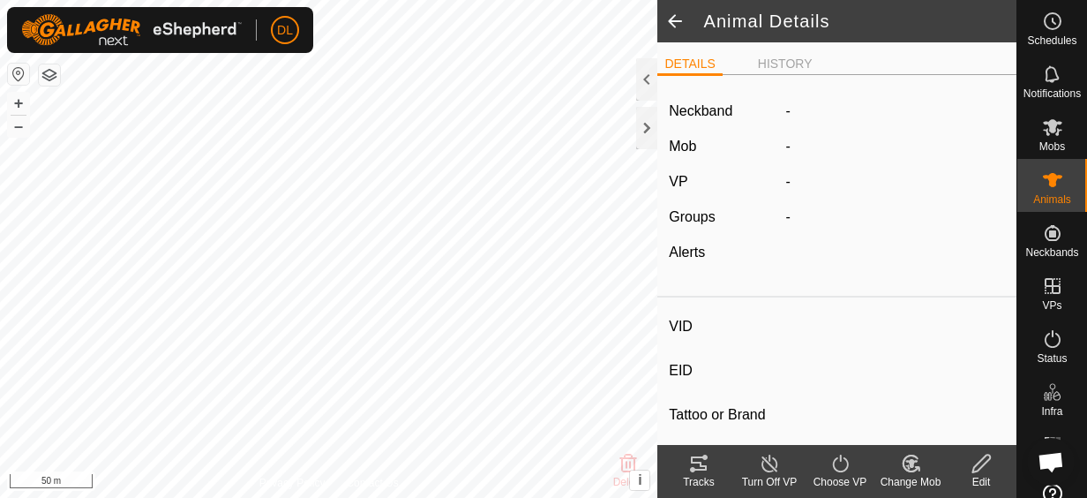
type input "243 kg"
type input "-"
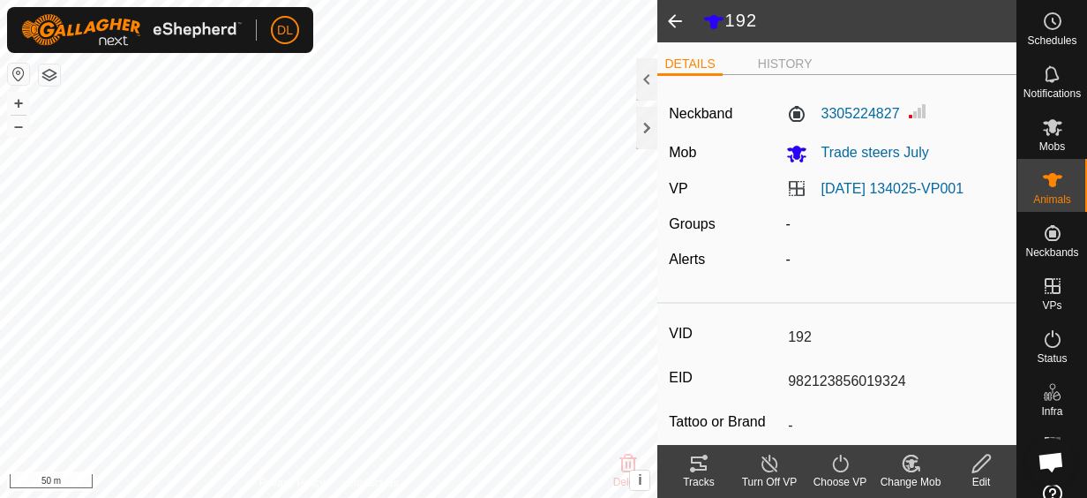
click at [679, 24] on span at bounding box center [674, 21] width 35 height 42
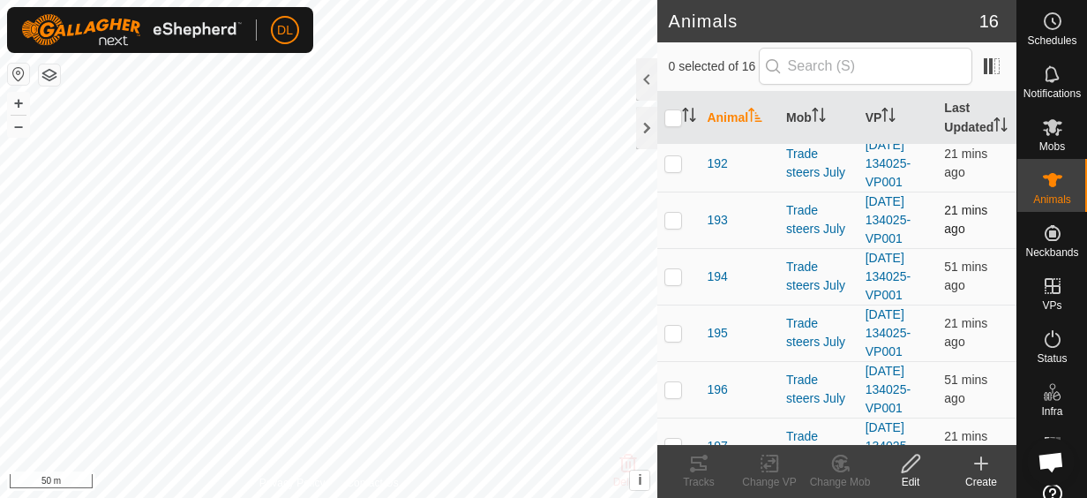
scroll to position [529, 0]
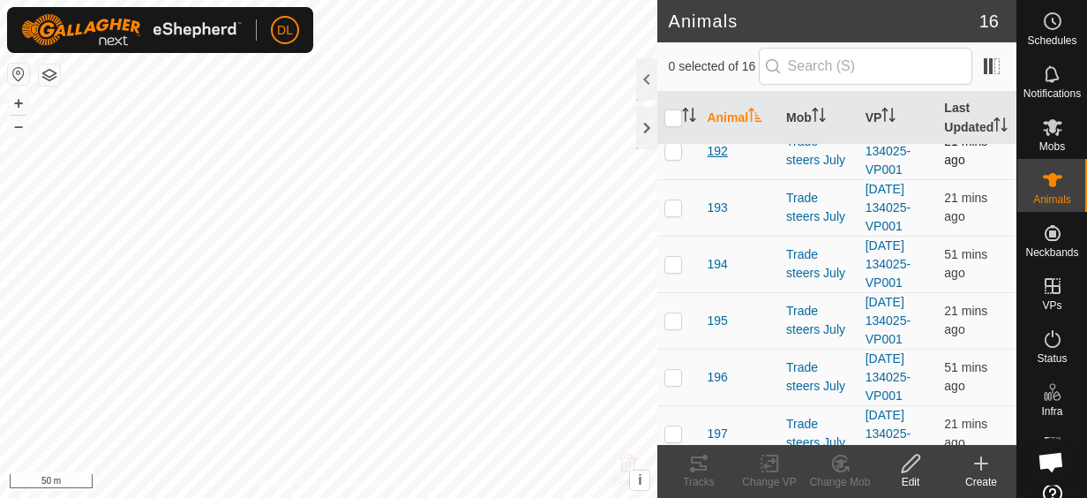
click at [718, 161] on span "192" at bounding box center [717, 151] width 20 height 19
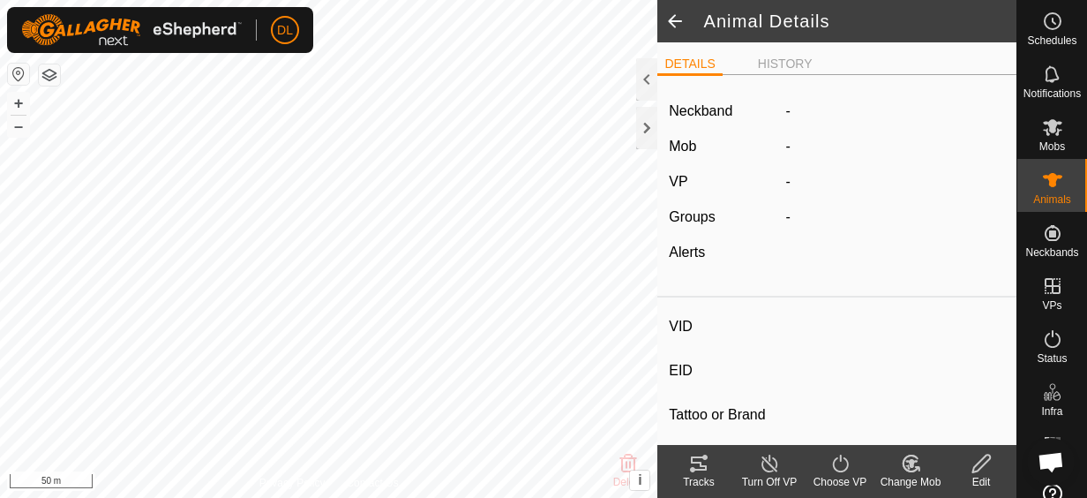
type input "192"
type input "982123856019324"
type input "-"
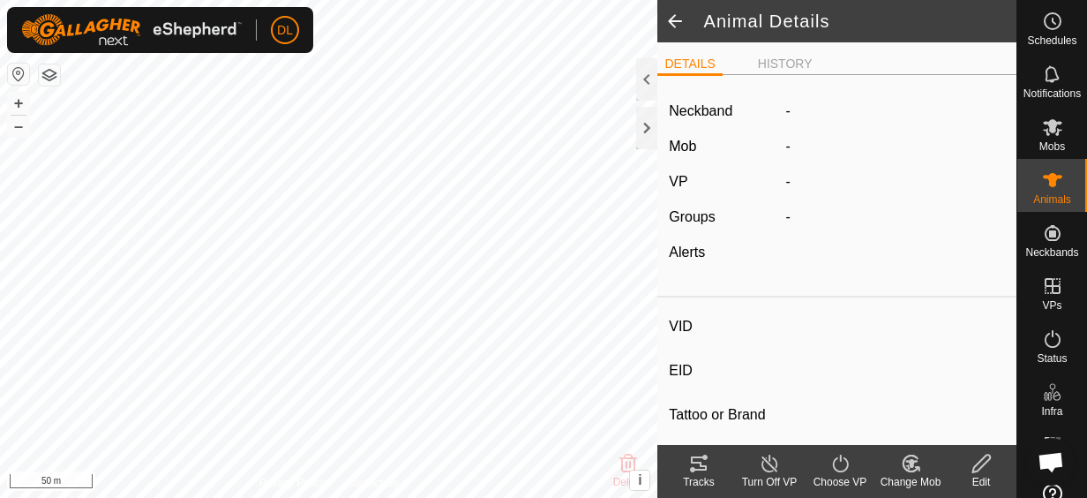
type input "243 kg"
type input "-"
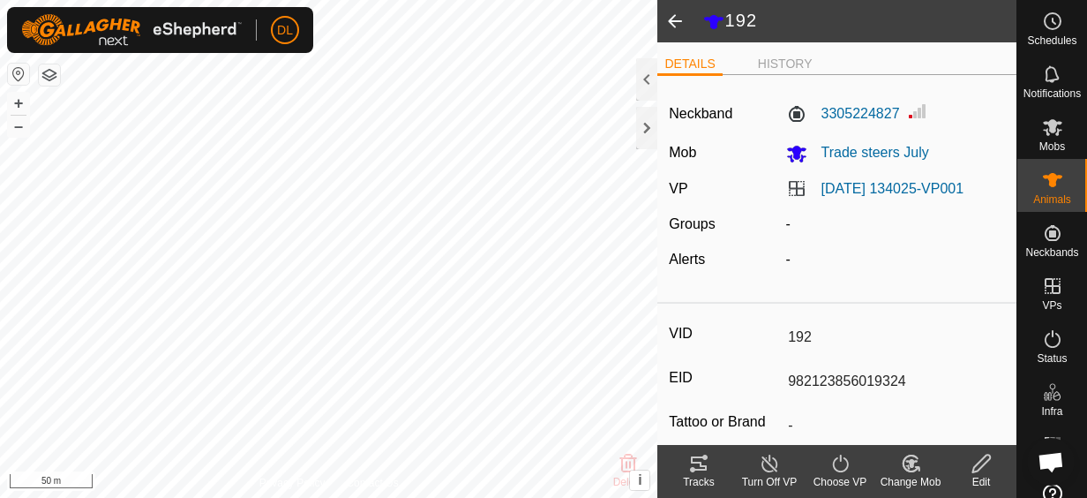
click at [671, 24] on span at bounding box center [674, 21] width 35 height 42
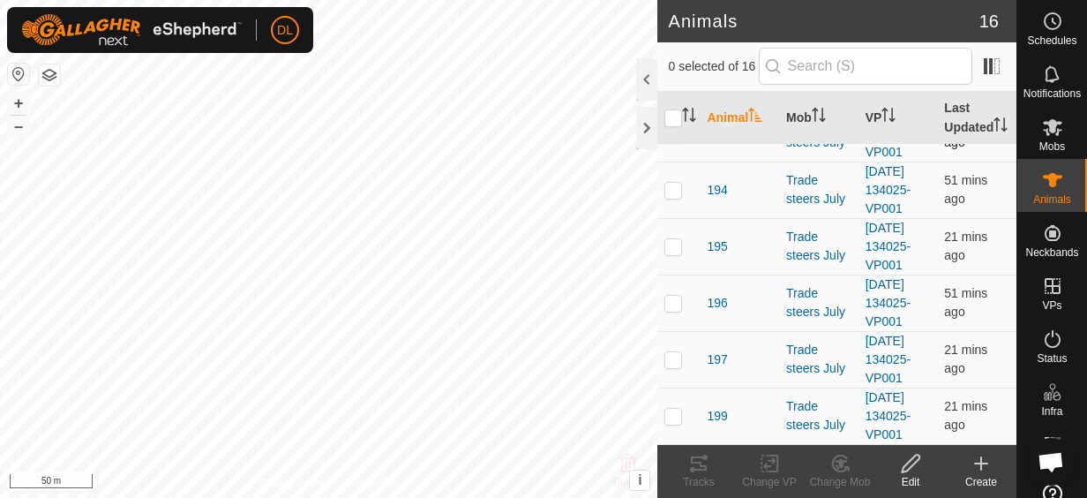
scroll to position [794, 0]
click at [715, 199] on span "194" at bounding box center [717, 190] width 20 height 19
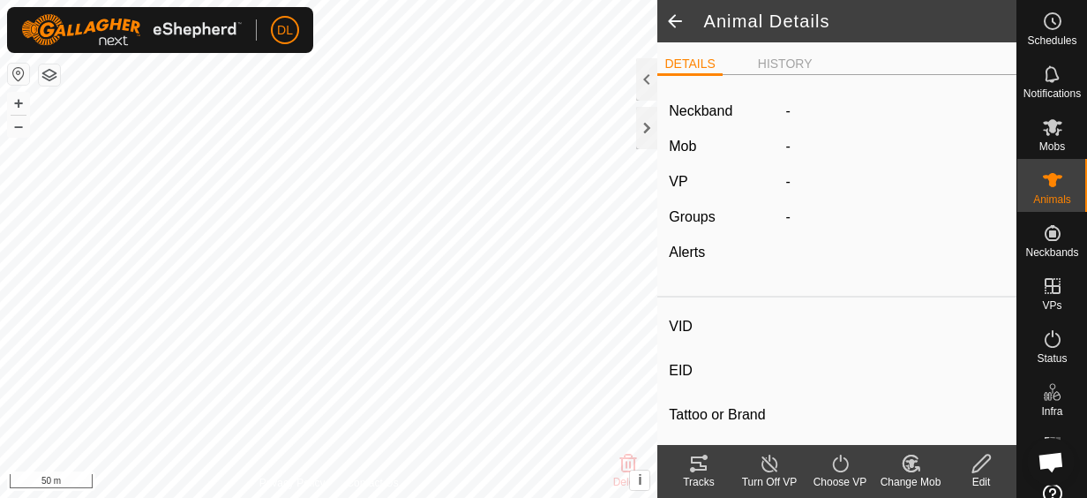
type input "194"
type input "-"
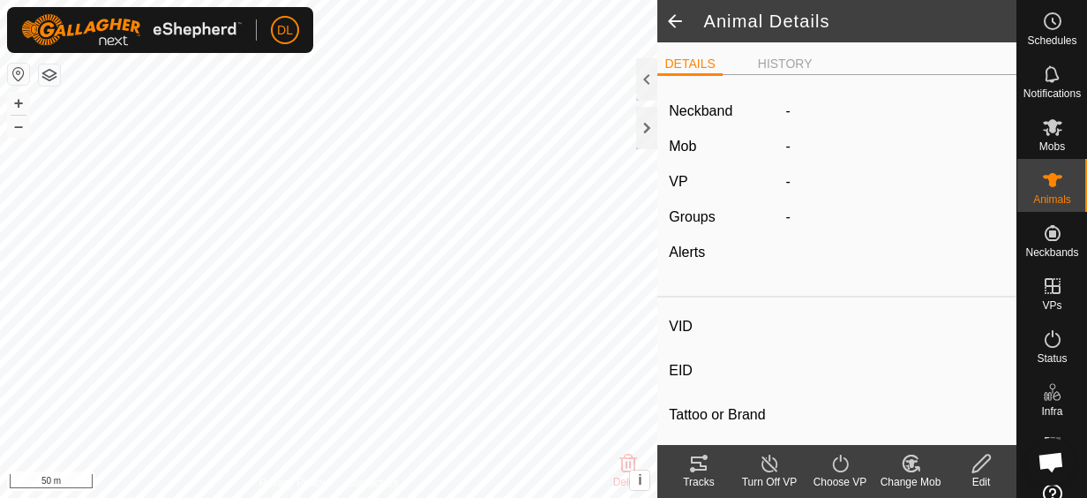
type input "243 kg"
type input "-"
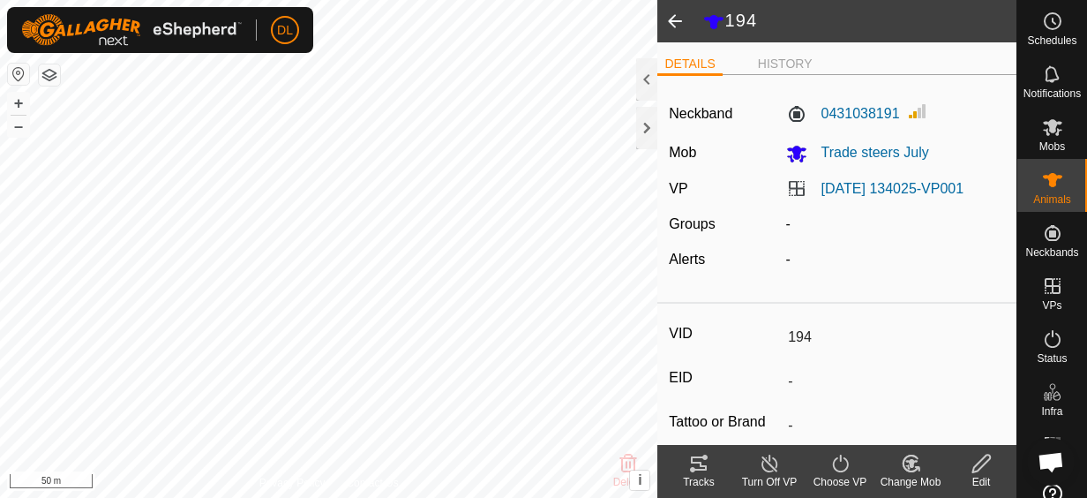
click at [676, 19] on span at bounding box center [674, 21] width 35 height 42
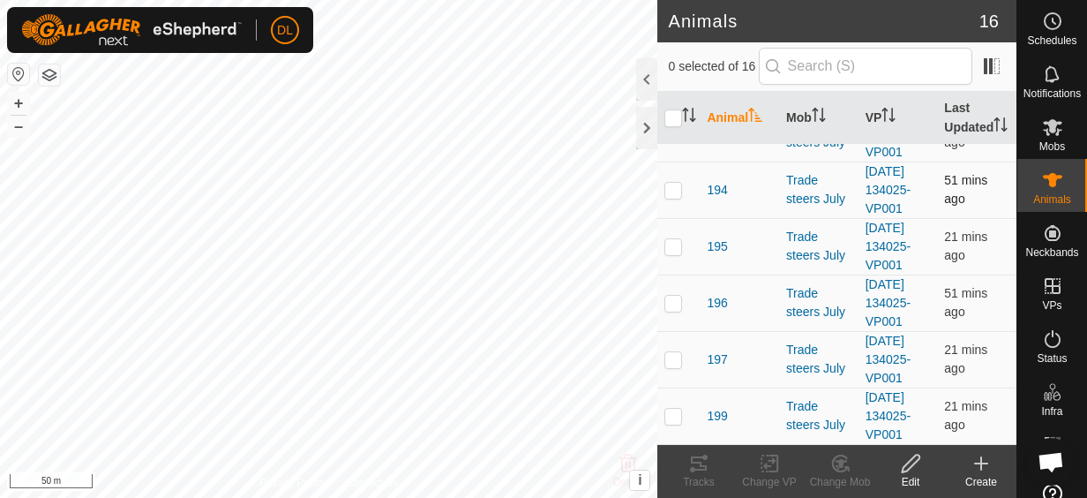
scroll to position [912, 0]
click at [719, 237] on span "195" at bounding box center [717, 246] width 20 height 19
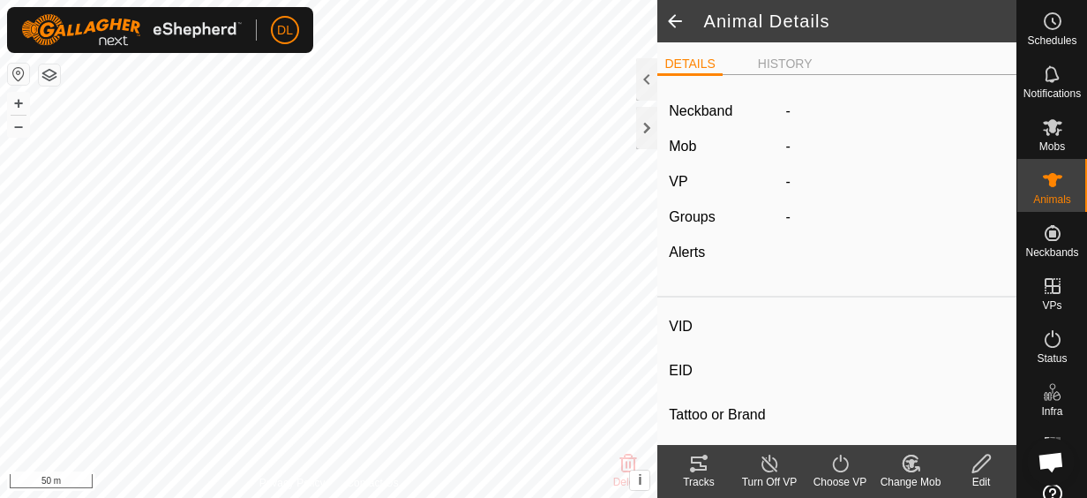
type input "195"
type input "982123856019297"
type input "-"
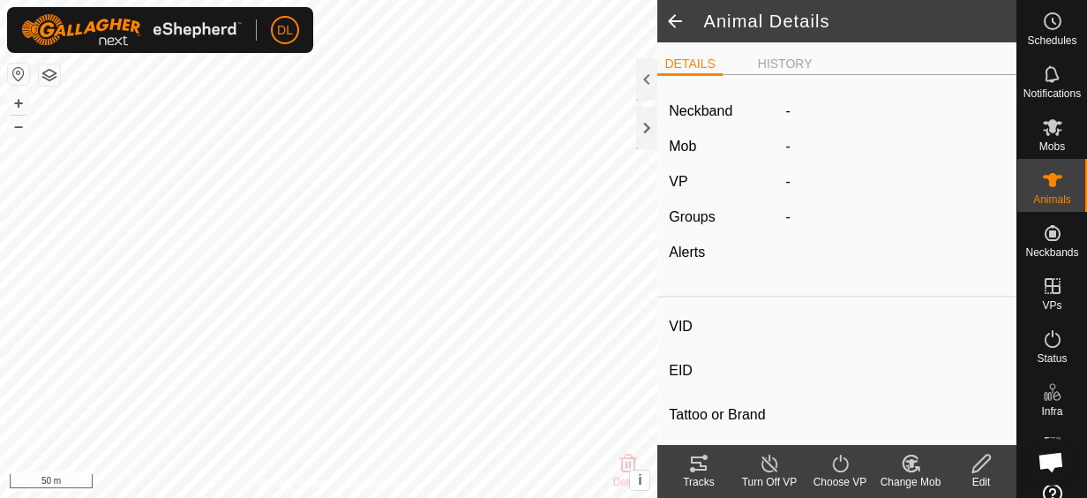
type input "264 kg"
type input "-"
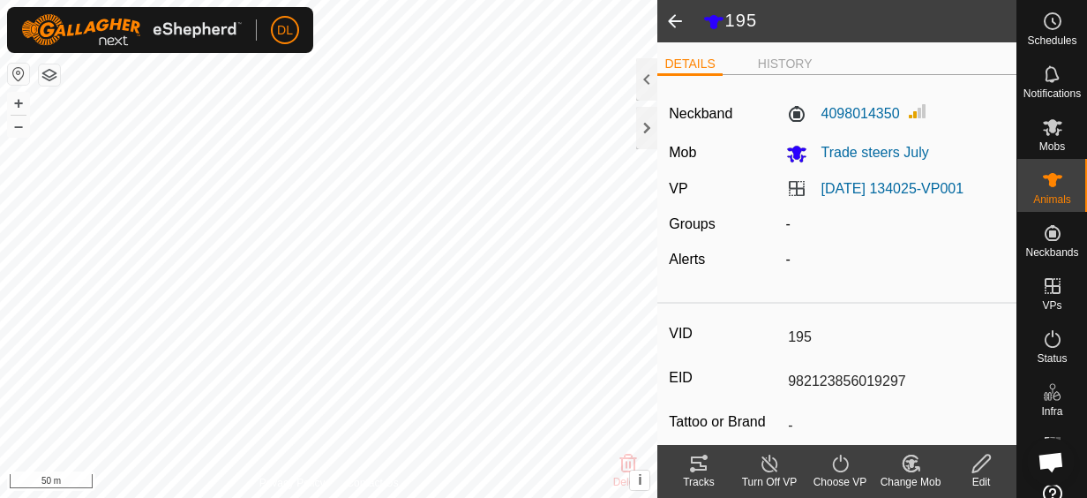
click at [681, 19] on span at bounding box center [674, 21] width 35 height 42
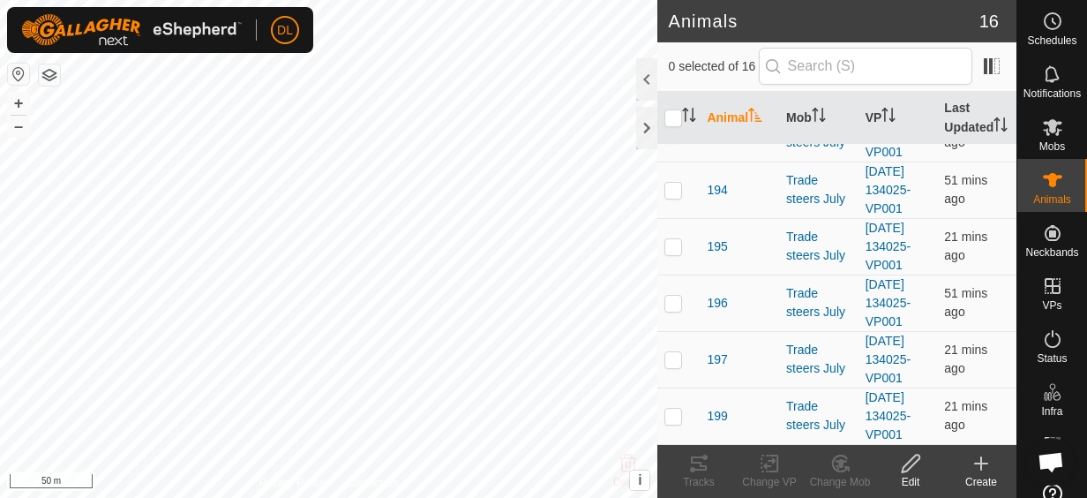
scroll to position [912, 0]
click at [719, 237] on span "195" at bounding box center [717, 246] width 20 height 19
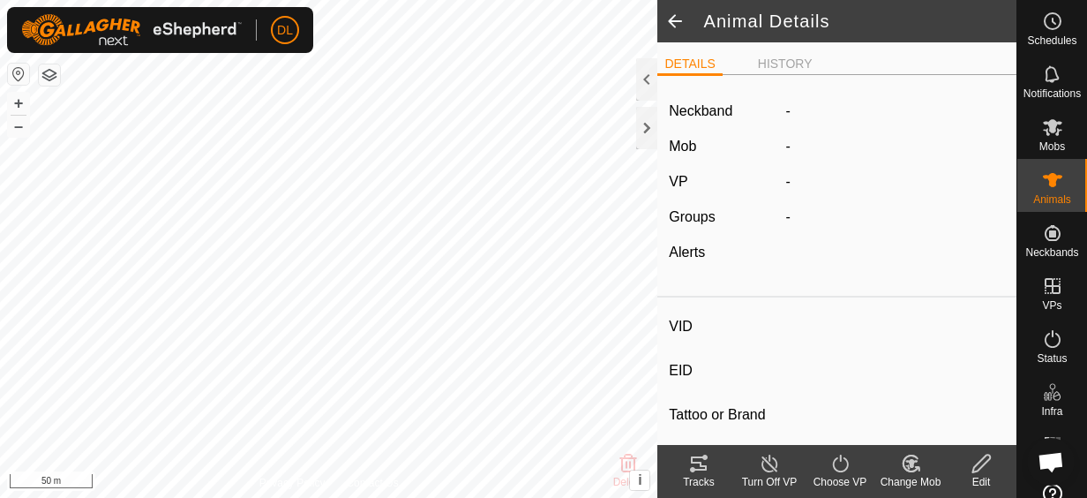
type input "195"
type input "982123856019297"
type input "-"
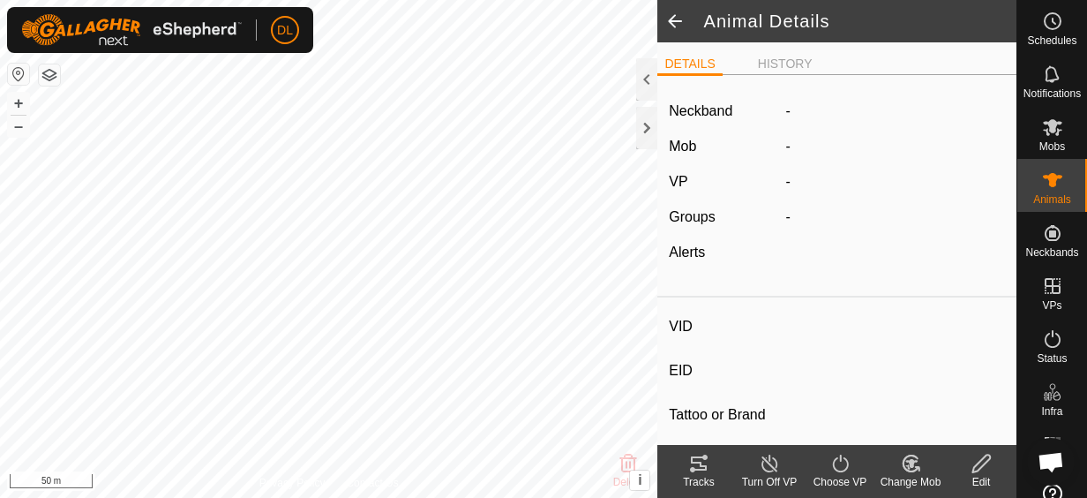
type input "264 kg"
type input "-"
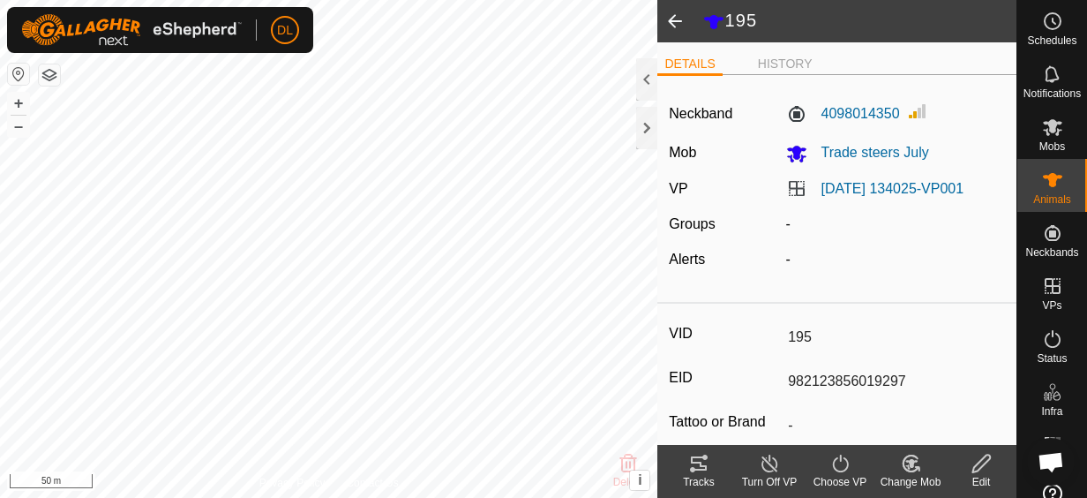
click at [677, 16] on span at bounding box center [674, 21] width 35 height 42
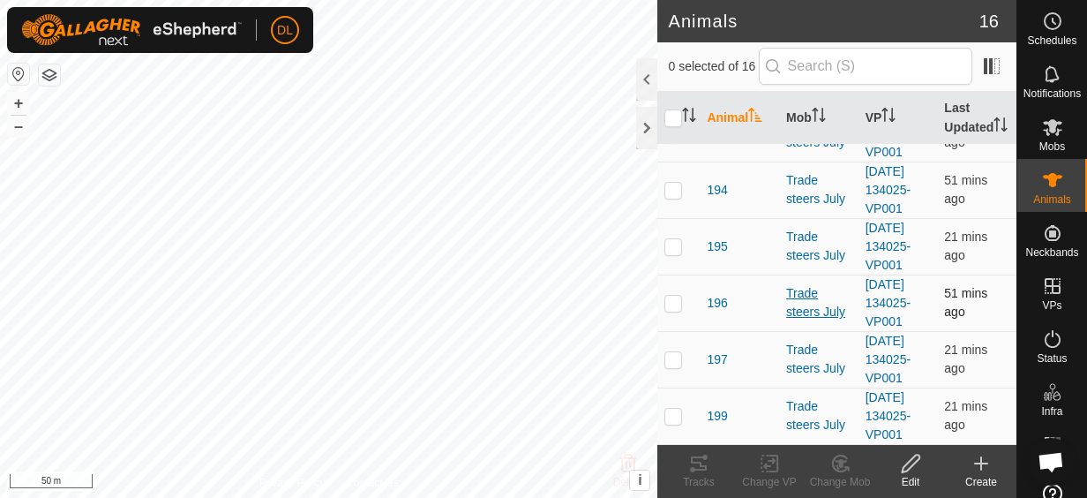
scroll to position [912, 0]
click at [713, 274] on td "196" at bounding box center [739, 302] width 79 height 56
click at [718, 294] on span "196" at bounding box center [717, 303] width 20 height 19
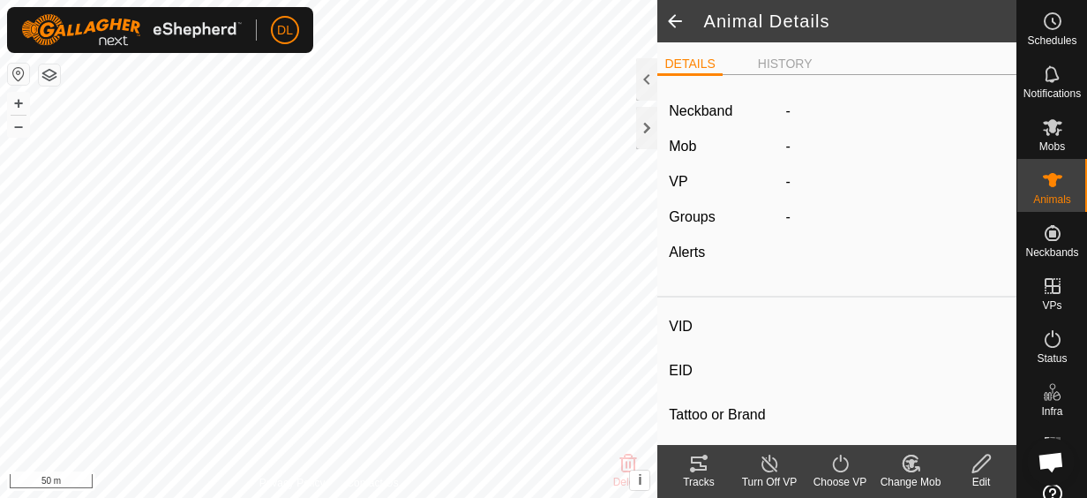
type input "196"
type input "951000327181639"
type input "-"
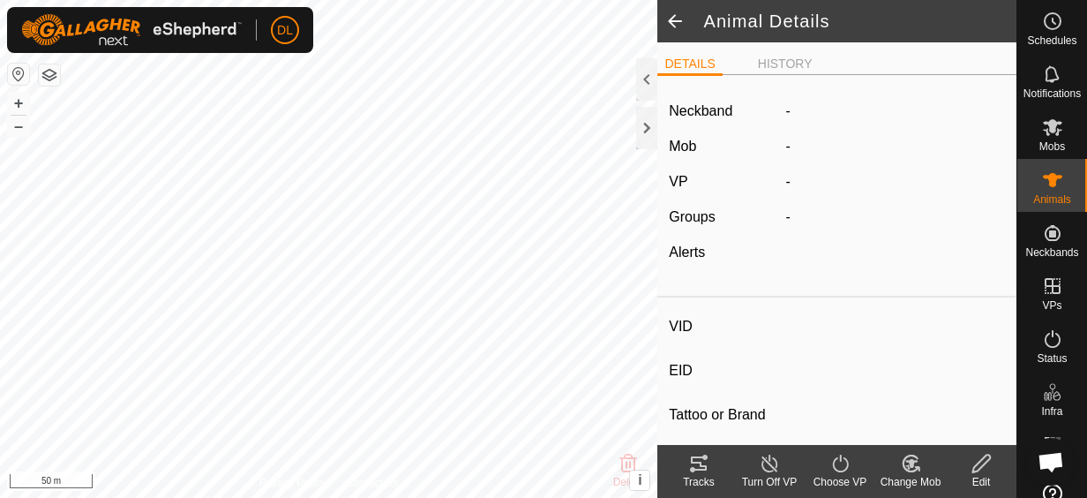
type input "294 kg"
type input "-"
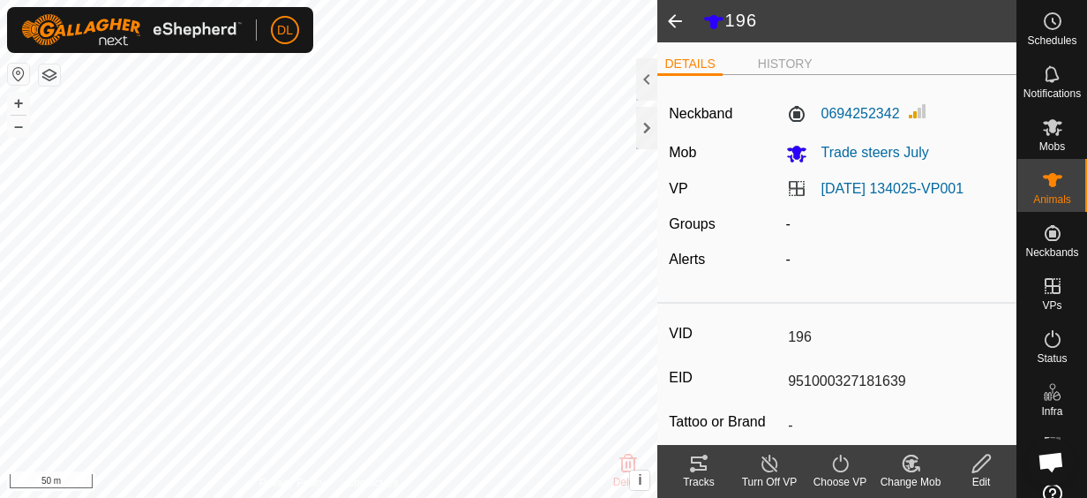
click at [668, 25] on span at bounding box center [674, 21] width 35 height 42
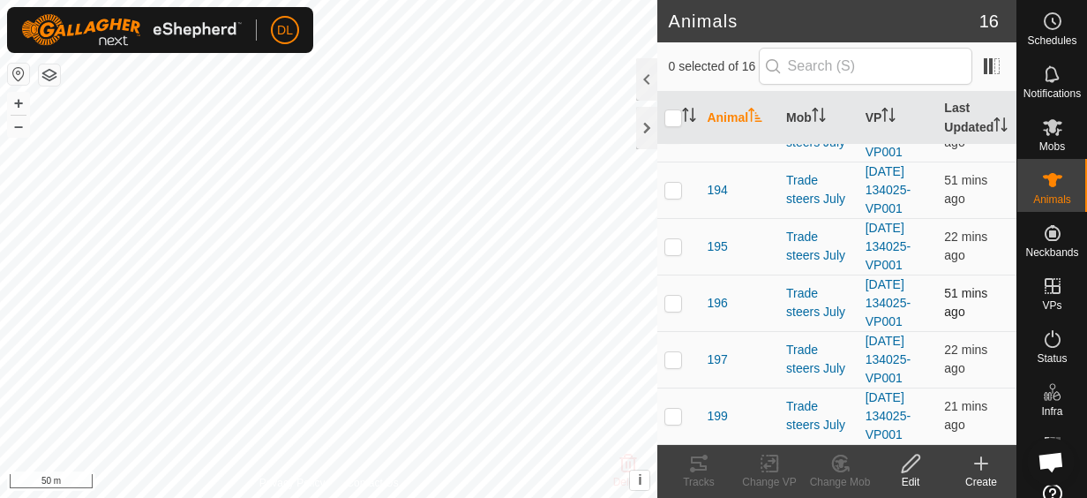
scroll to position [912, 0]
click at [716, 350] on span "197" at bounding box center [717, 359] width 20 height 19
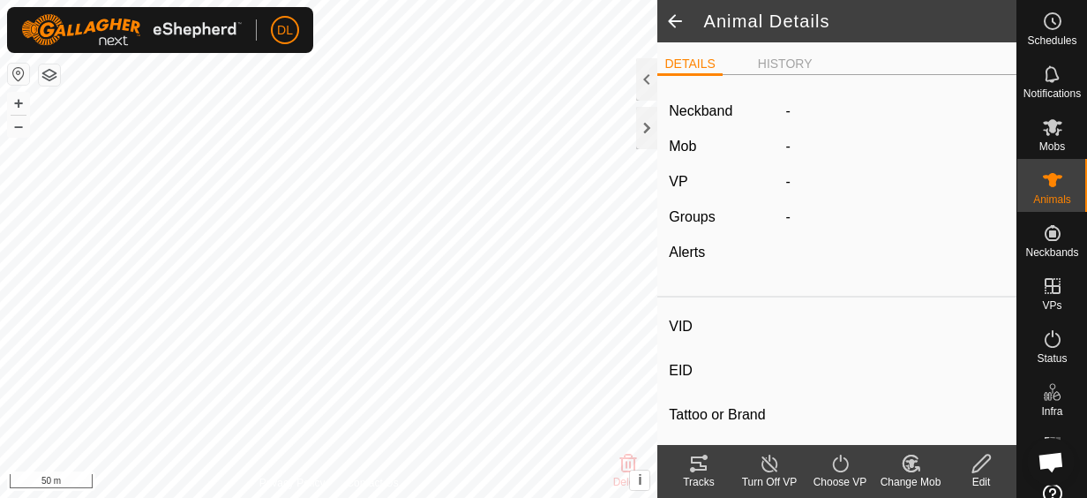
type input "197"
type input "951000327196836"
type input "-"
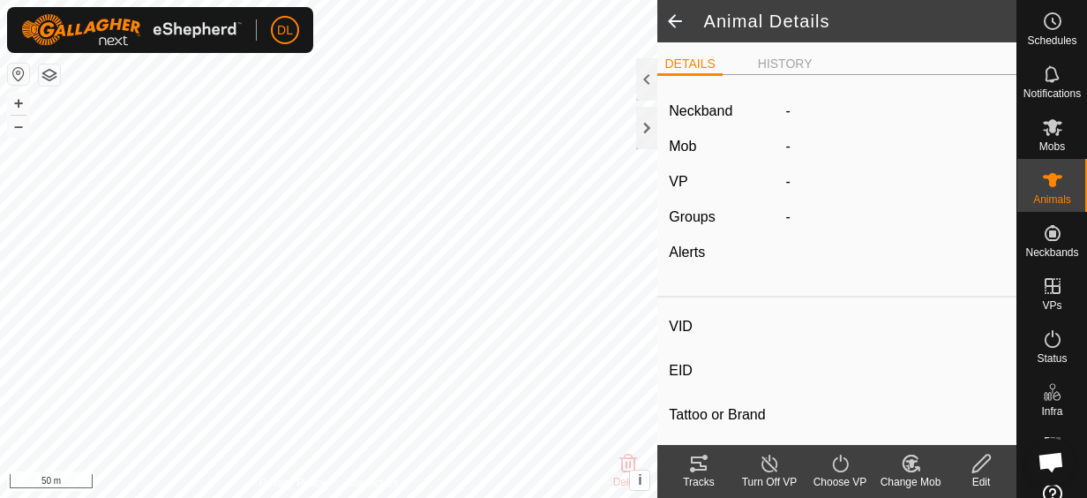
type input "0 kg"
type input "-"
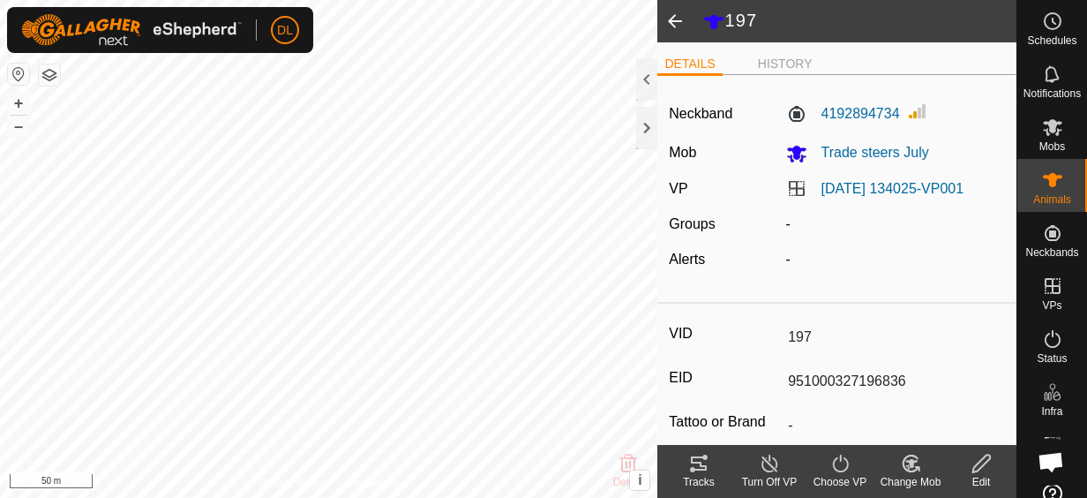
click at [673, 26] on span at bounding box center [674, 21] width 35 height 42
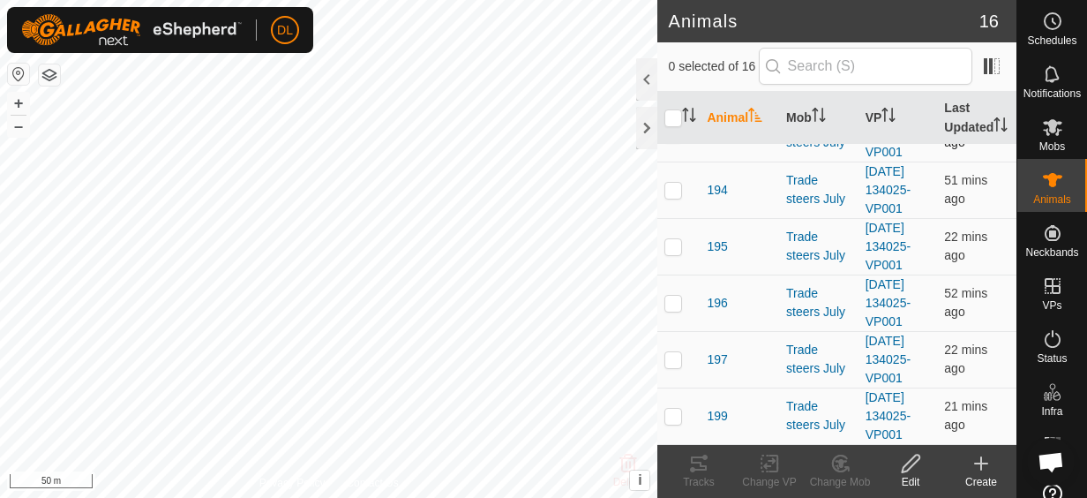
scroll to position [912, 0]
click at [722, 409] on span "199" at bounding box center [717, 416] width 20 height 19
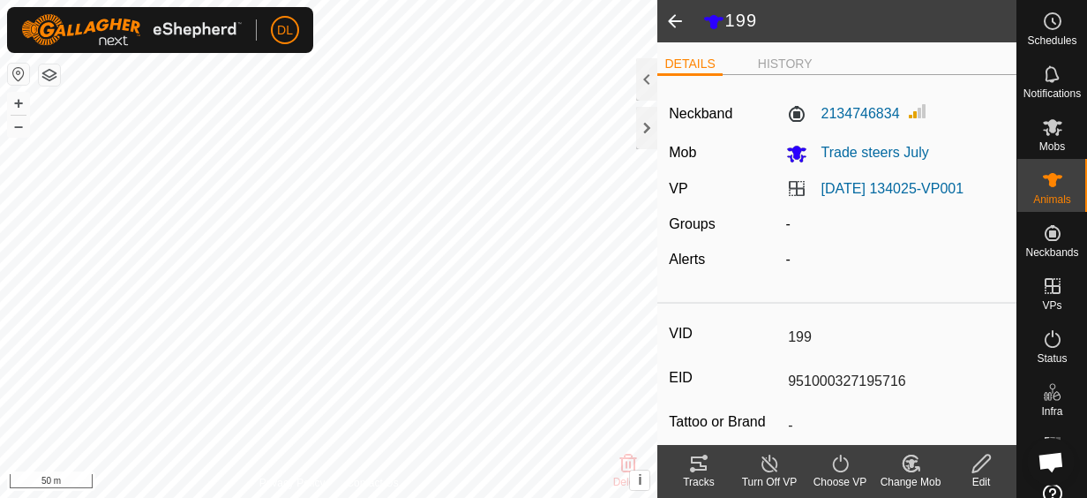
click at [679, 26] on span at bounding box center [674, 21] width 35 height 42
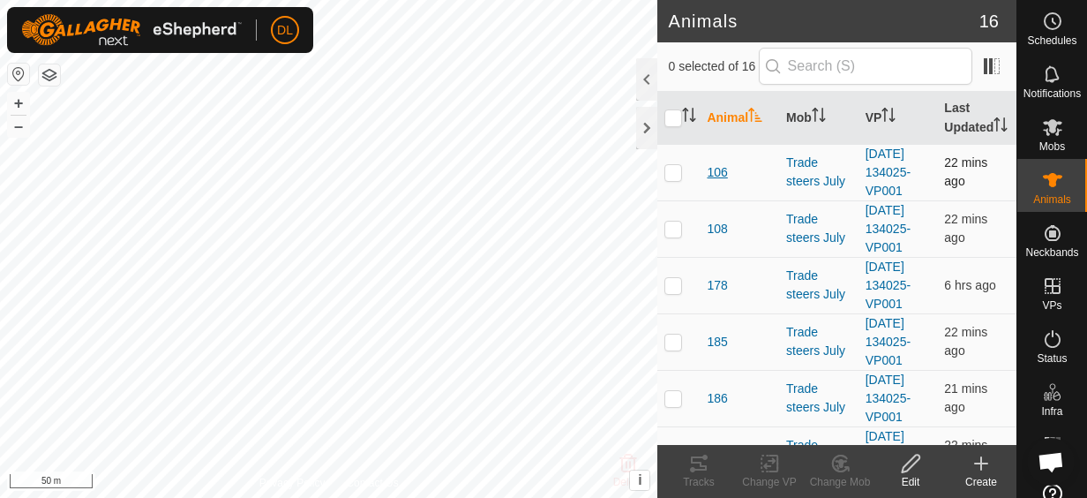
click at [716, 182] on span "106" at bounding box center [717, 172] width 20 height 19
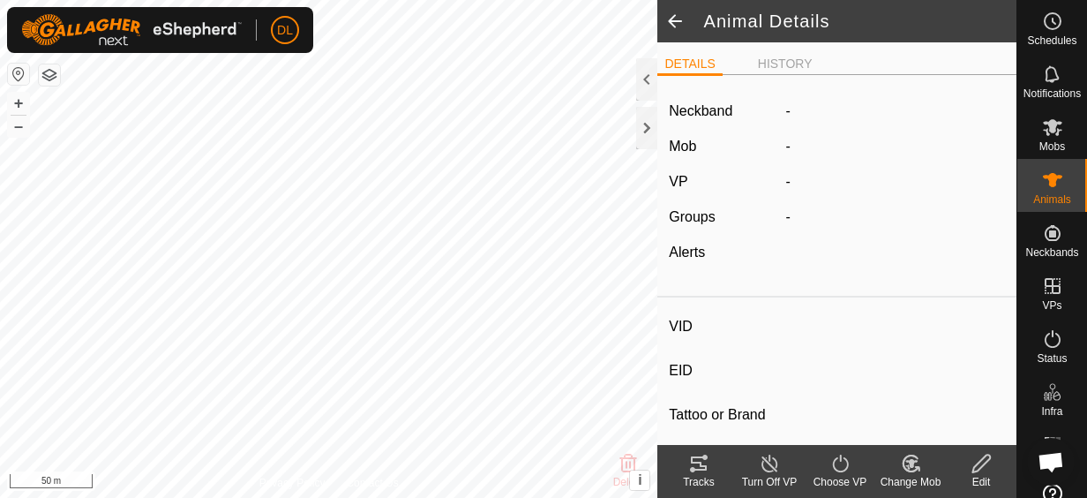
type input "106"
type input "-"
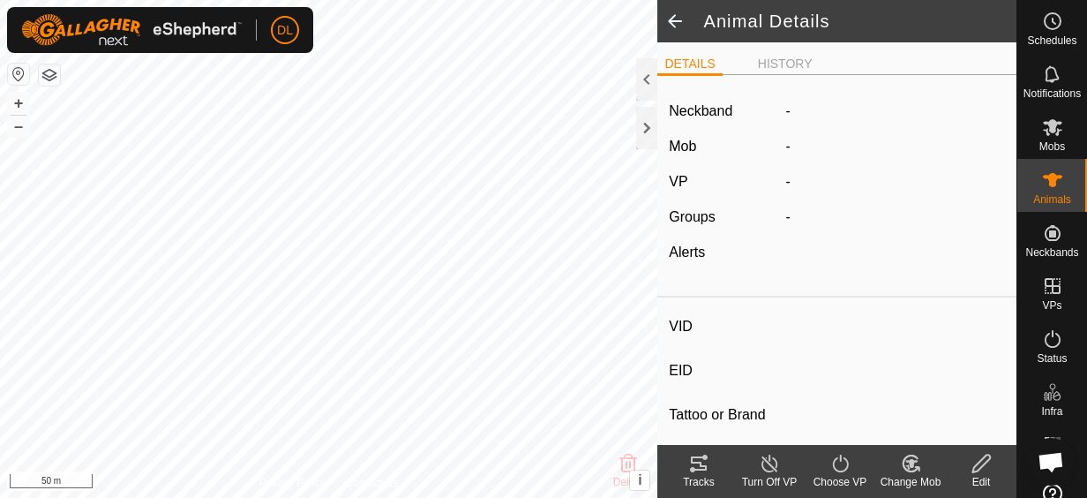
type input "0 kg"
type input "-"
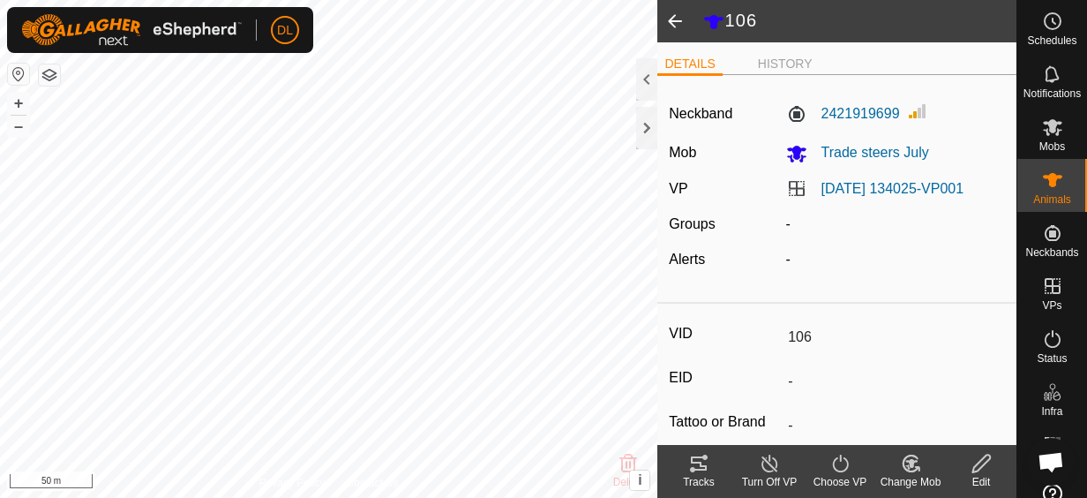
click at [679, 21] on span at bounding box center [674, 21] width 35 height 42
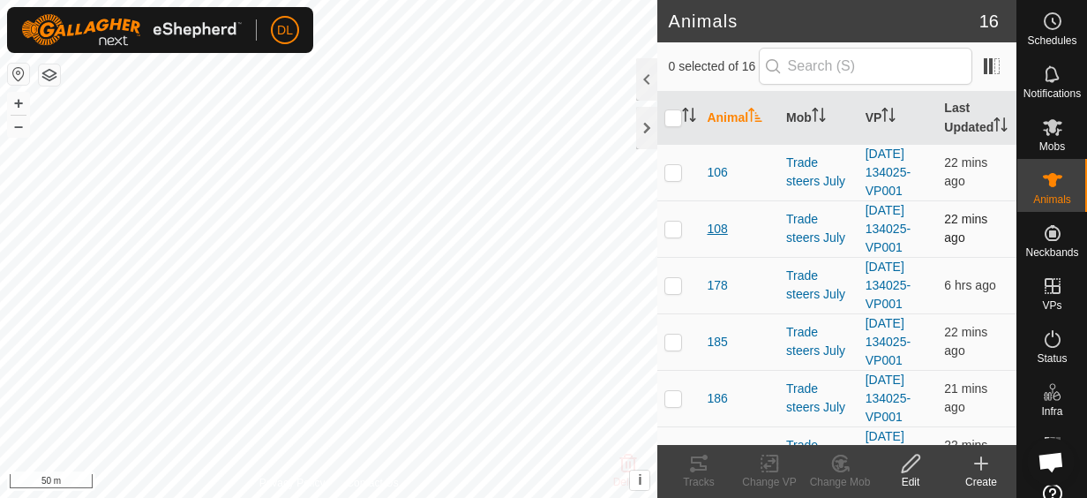
click at [721, 238] on span "108" at bounding box center [717, 229] width 20 height 19
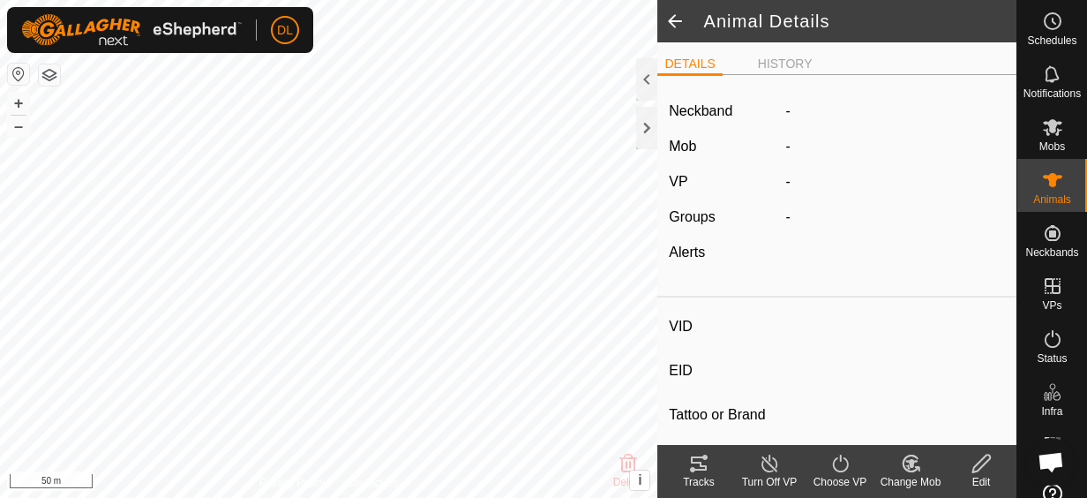
type input "108"
type input "982123856019282"
type input "-"
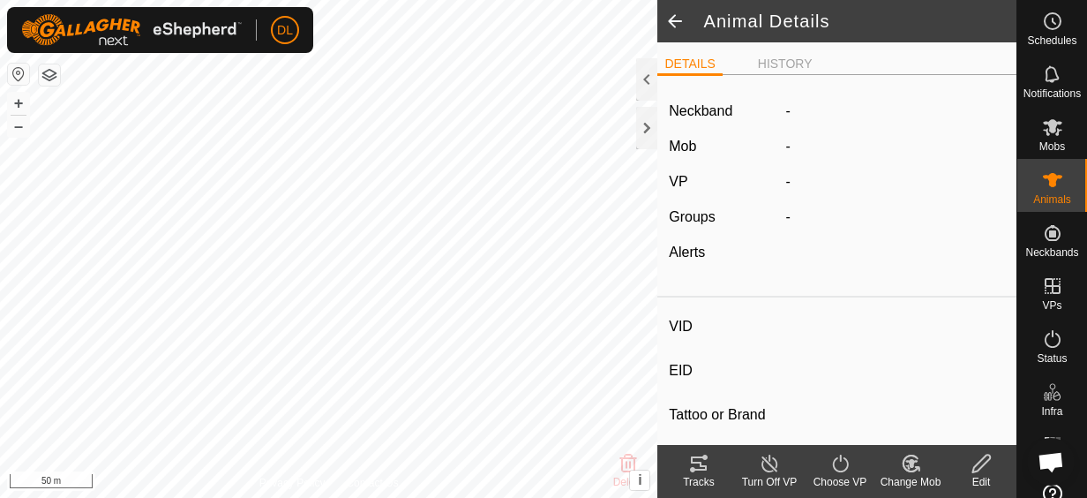
type input "227 kg"
type input "-"
